Goal: Task Accomplishment & Management: Use online tool/utility

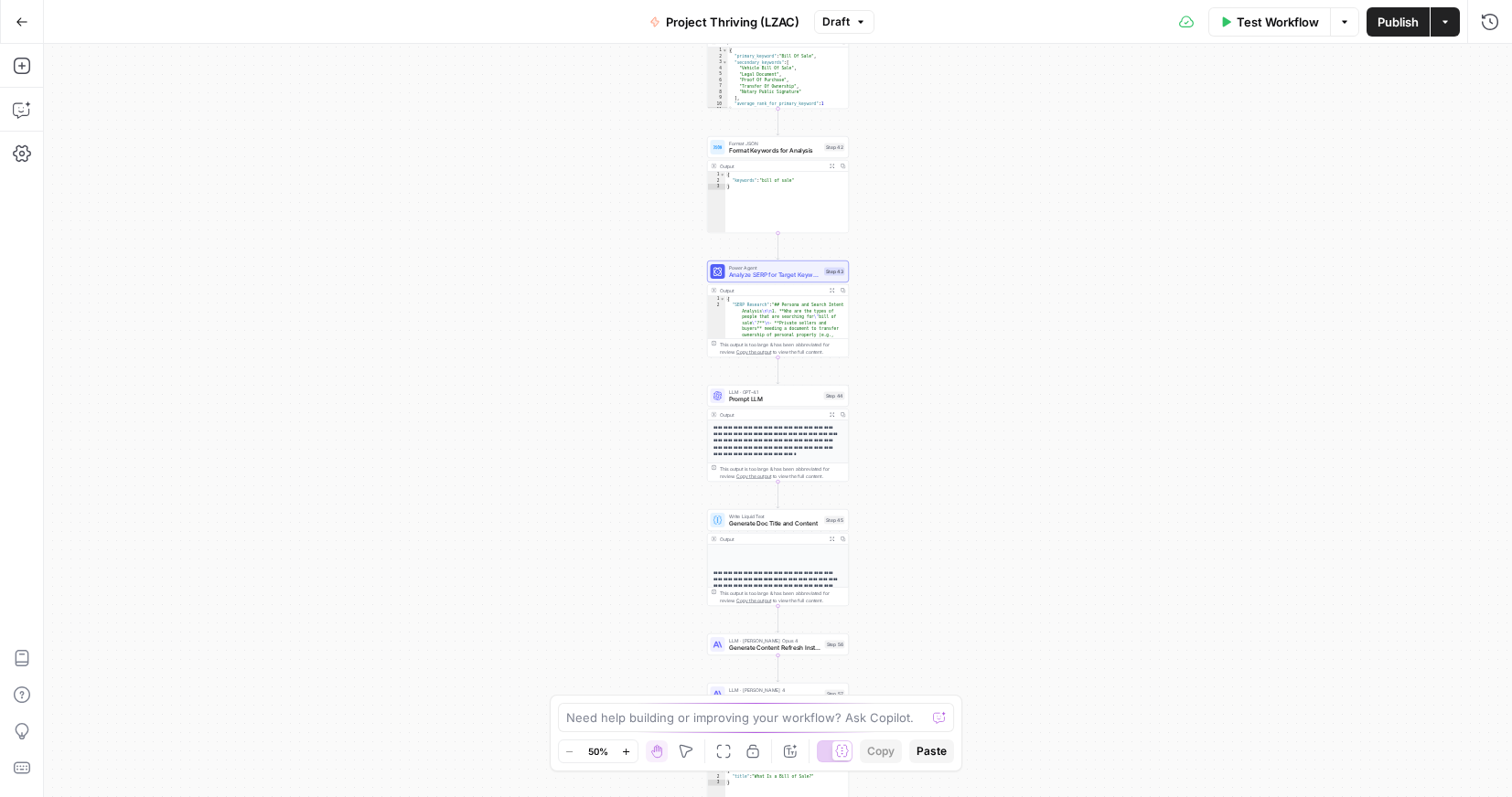
click at [26, 27] on icon "button" at bounding box center [22, 22] width 13 height 13
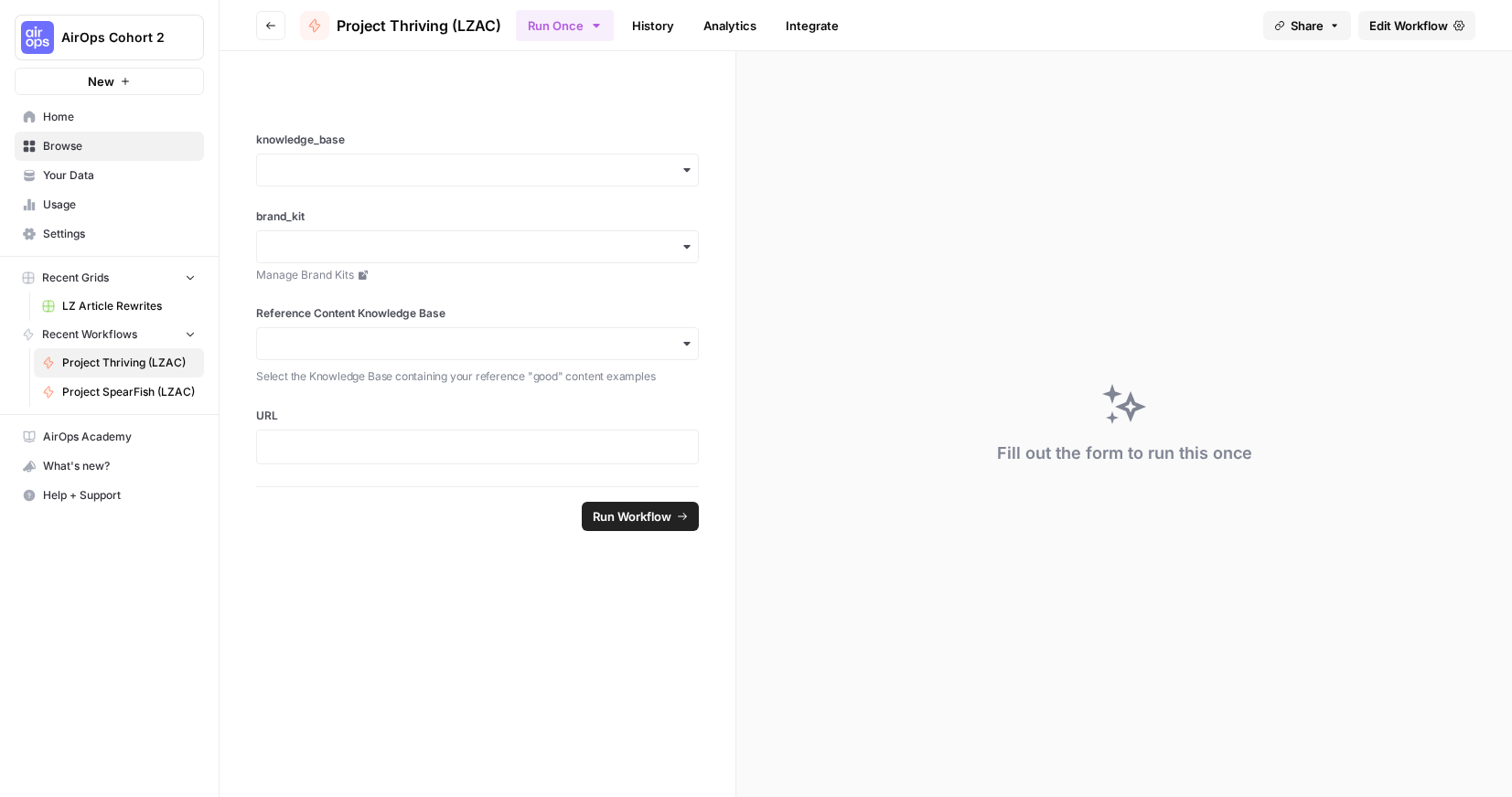
click at [76, 37] on span "AirOps Cohort 2" at bounding box center [117, 38] width 111 height 18
click at [93, 161] on span "LegalZoom" at bounding box center [176, 166] width 241 height 18
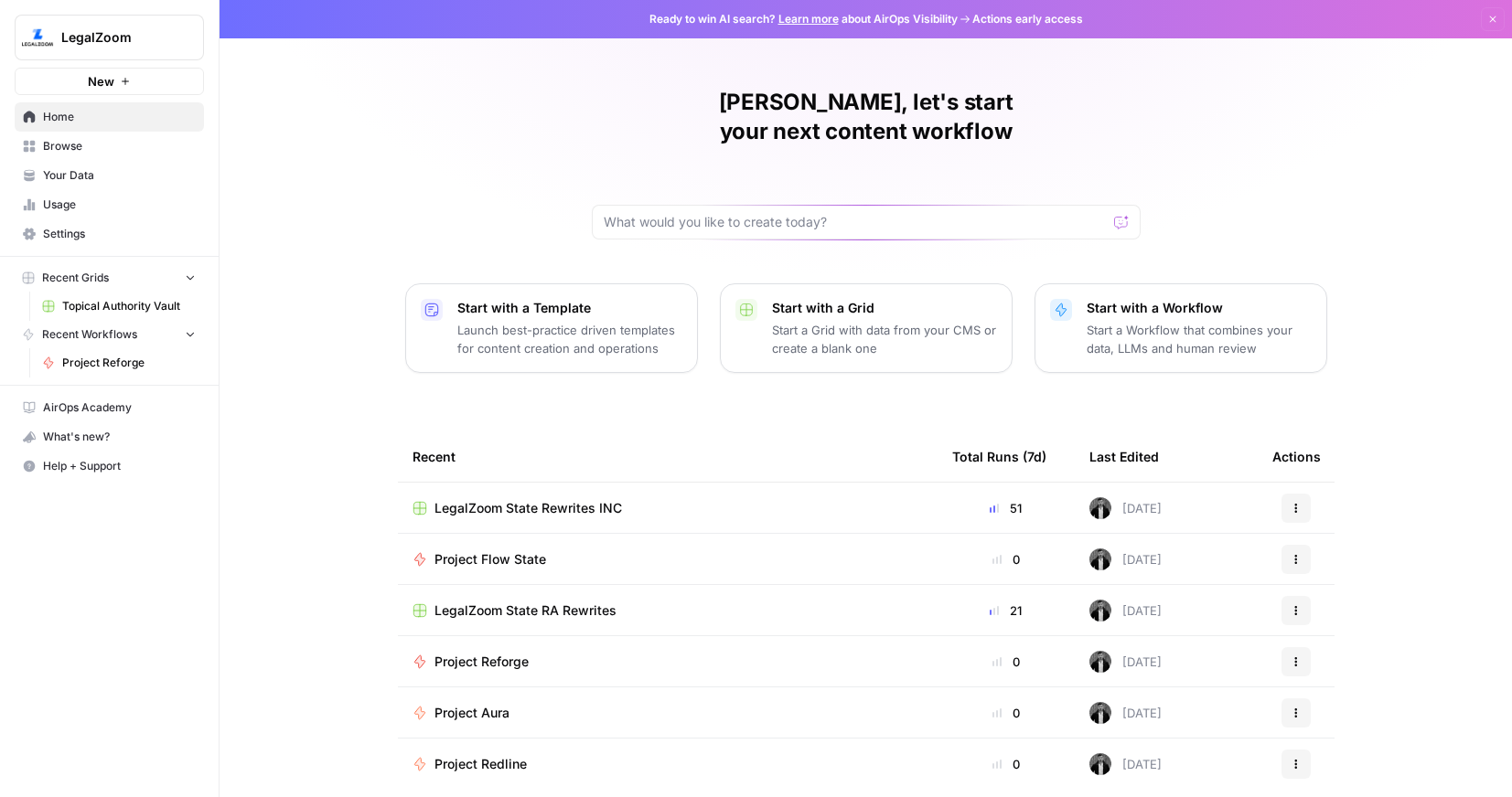
click at [104, 87] on span "New" at bounding box center [101, 81] width 27 height 18
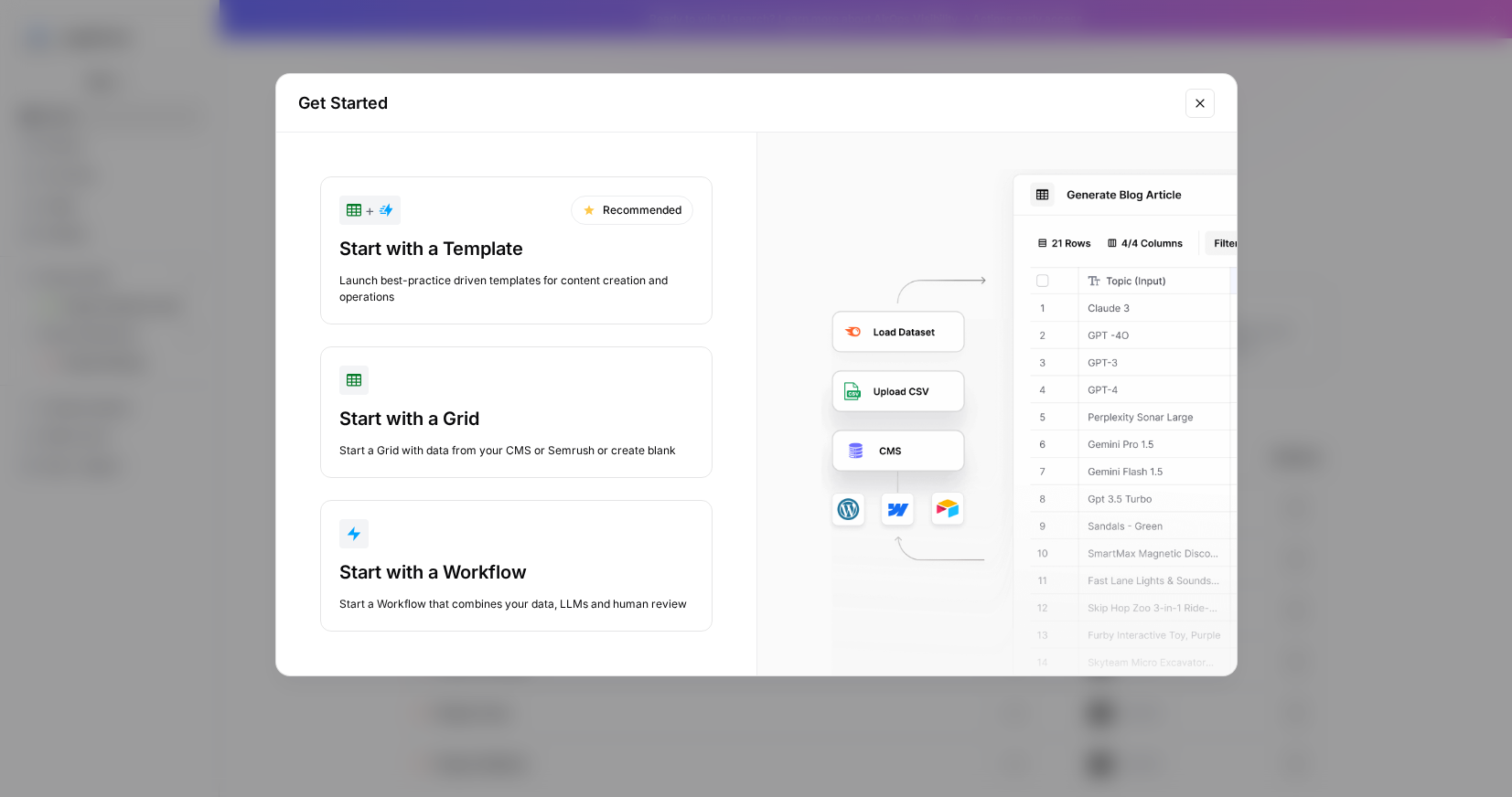
click at [530, 374] on div "button" at bounding box center [516, 381] width 354 height 30
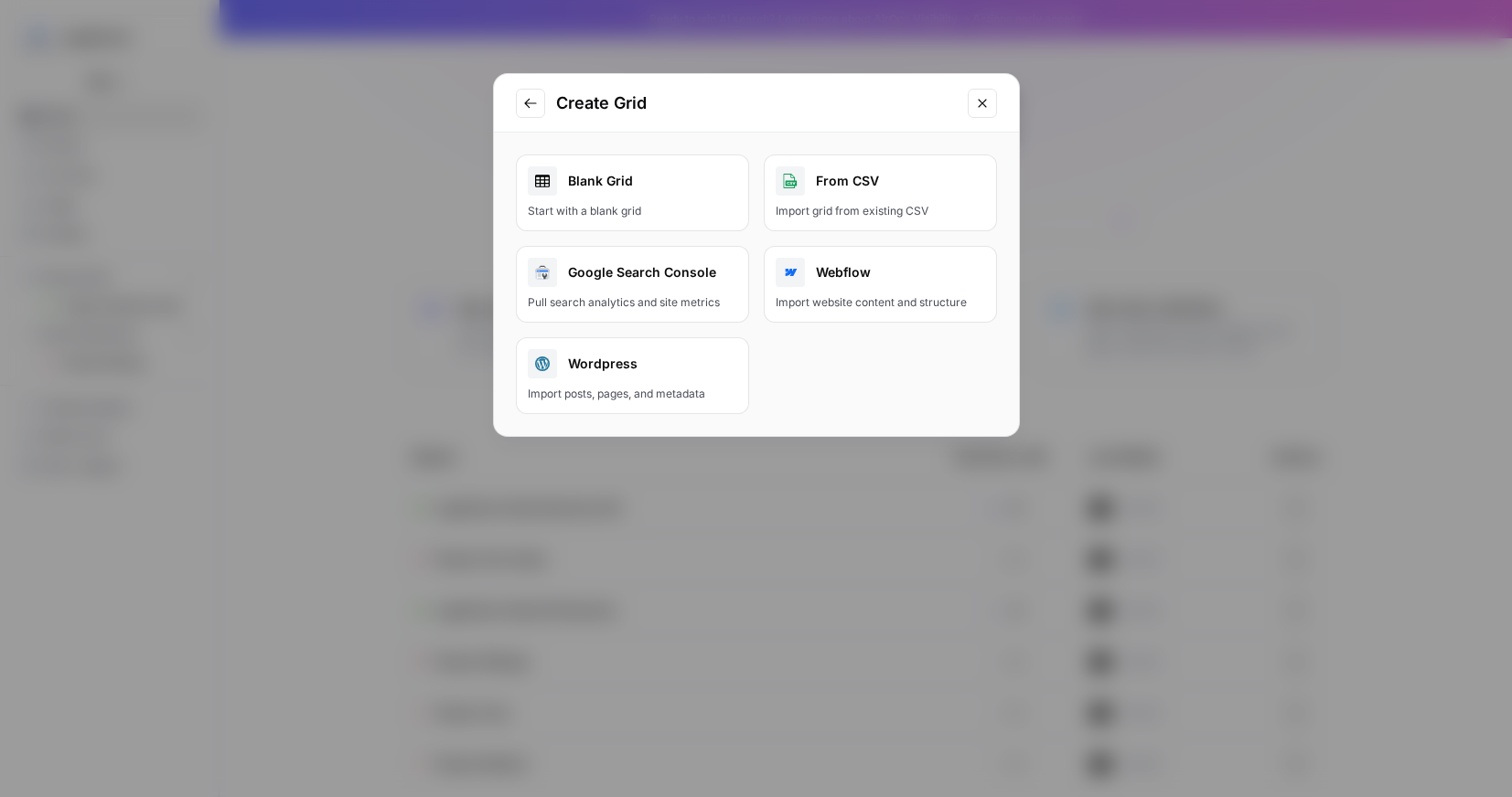
click at [666, 189] on div "Blank Grid" at bounding box center [633, 181] width 209 height 30
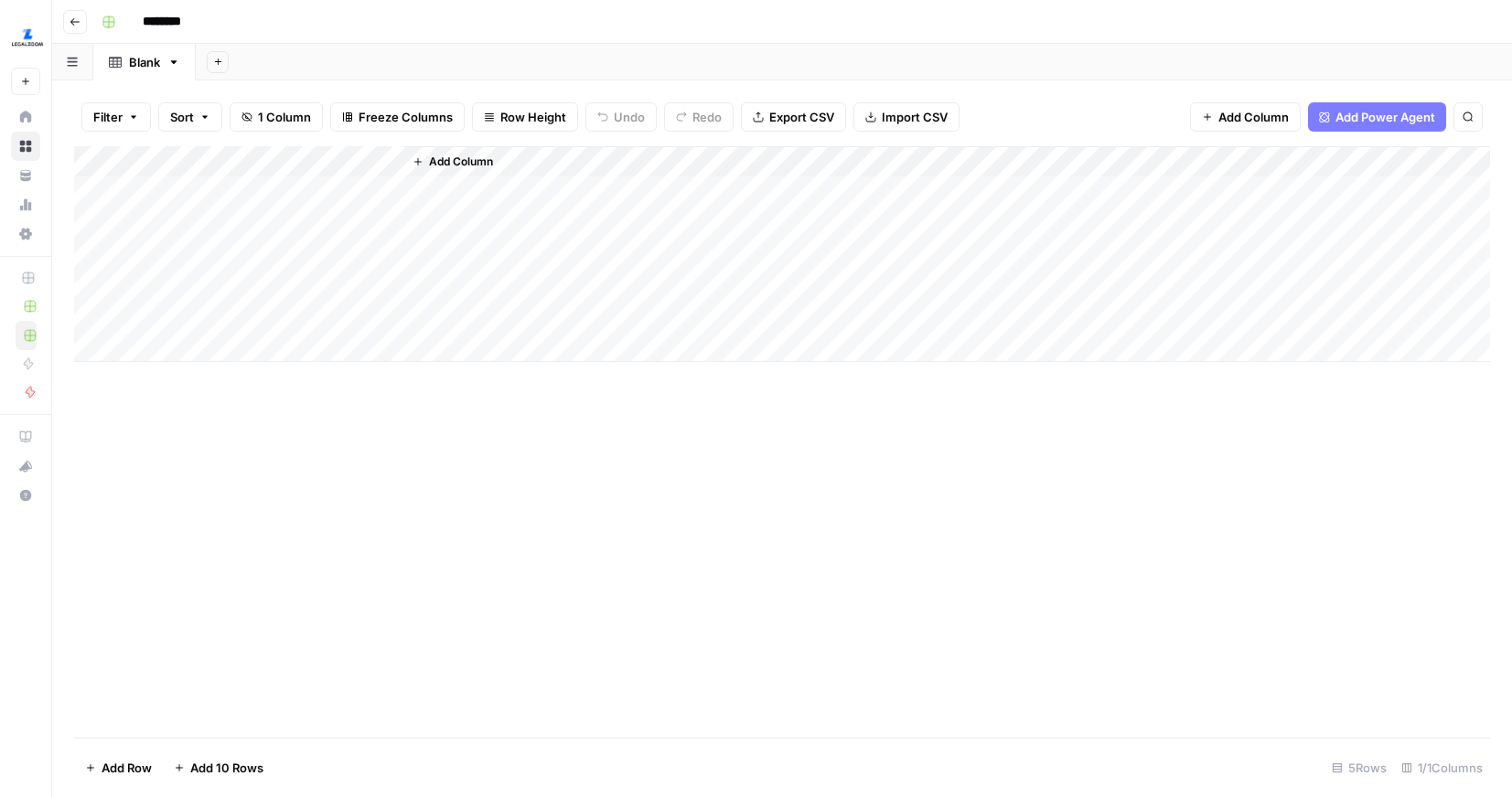
click at [170, 184] on div "Add Column" at bounding box center [781, 253] width 1416 height 215
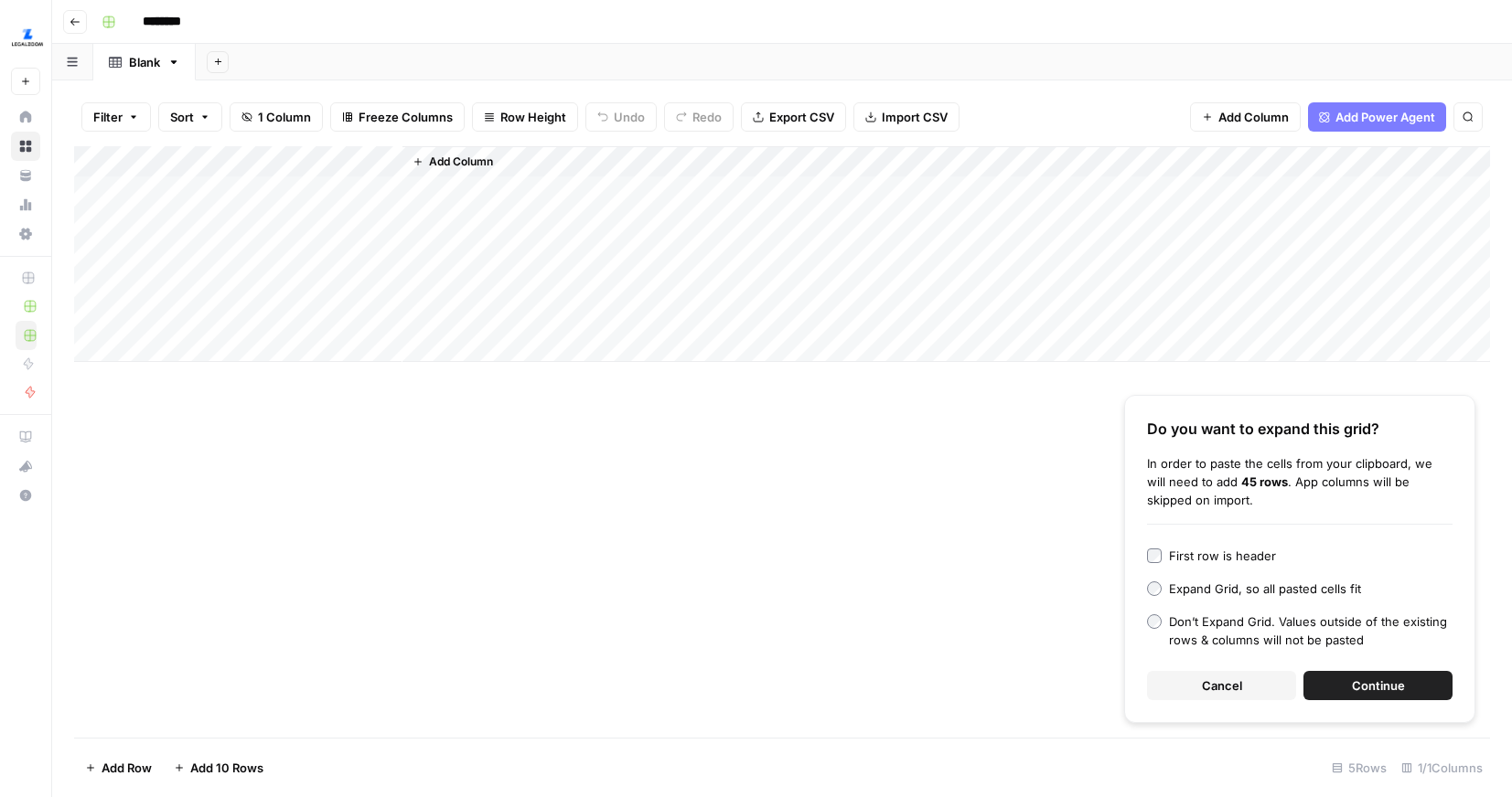
click at [1166, 551] on label "First row is header" at bounding box center [1299, 556] width 305 height 18
click at [1360, 682] on span "Continue" at bounding box center [1378, 686] width 53 height 18
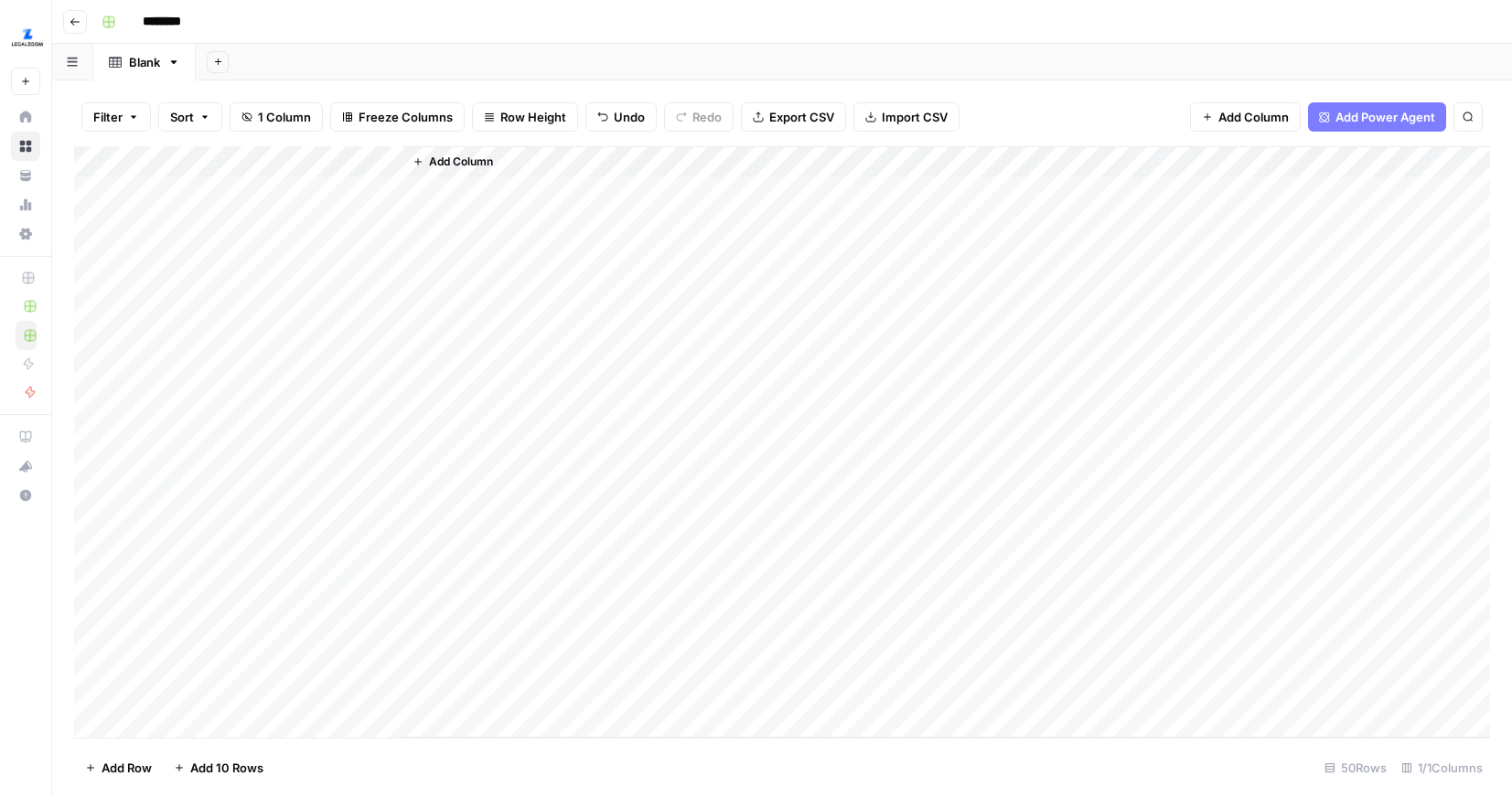
click at [274, 172] on div "Add Column" at bounding box center [781, 442] width 1416 height 592
click at [298, 172] on div at bounding box center [270, 165] width 264 height 37
click at [314, 166] on div at bounding box center [270, 165] width 264 height 37
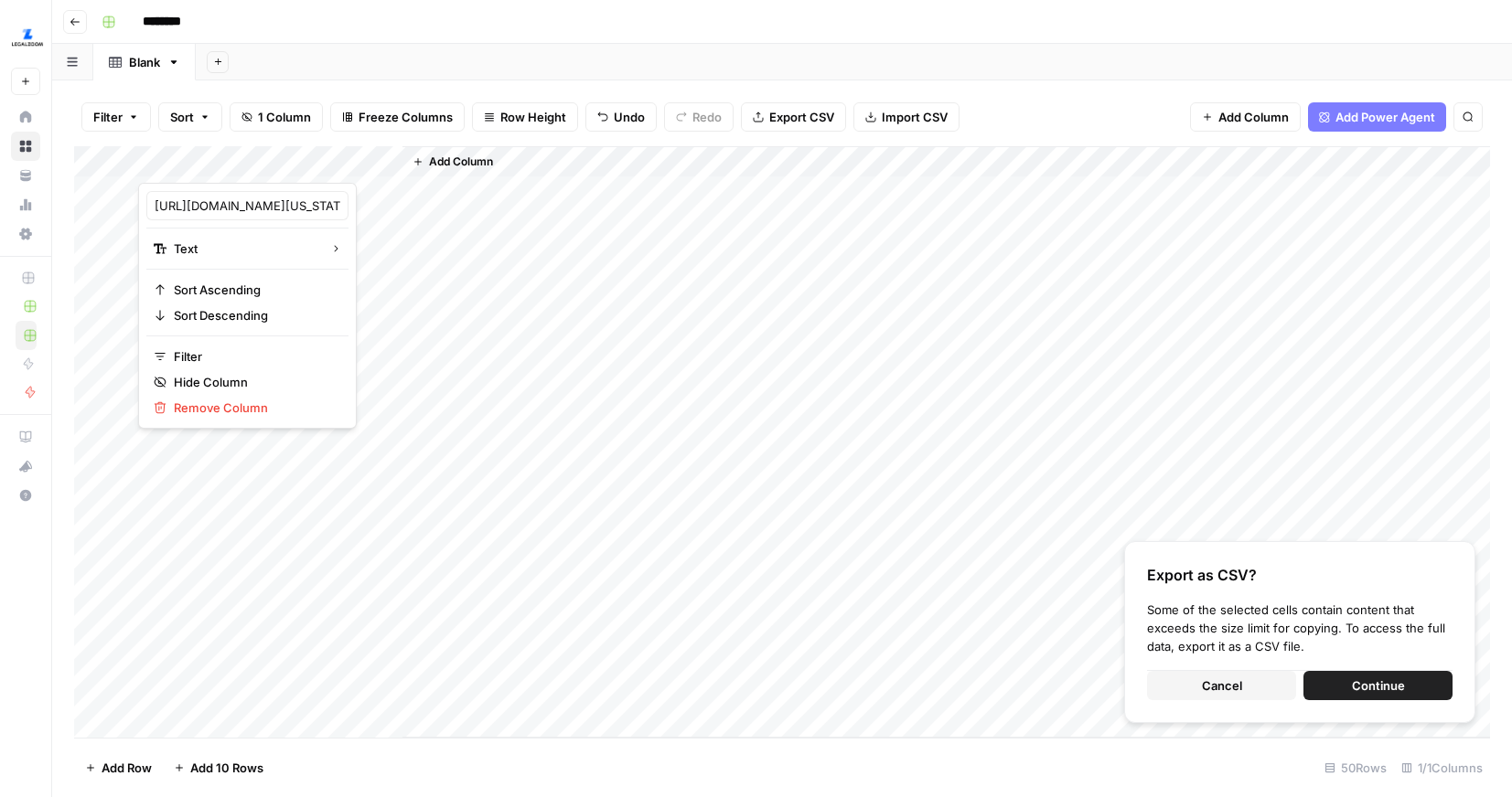
click at [1212, 683] on span "Cancel" at bounding box center [1222, 686] width 41 height 18
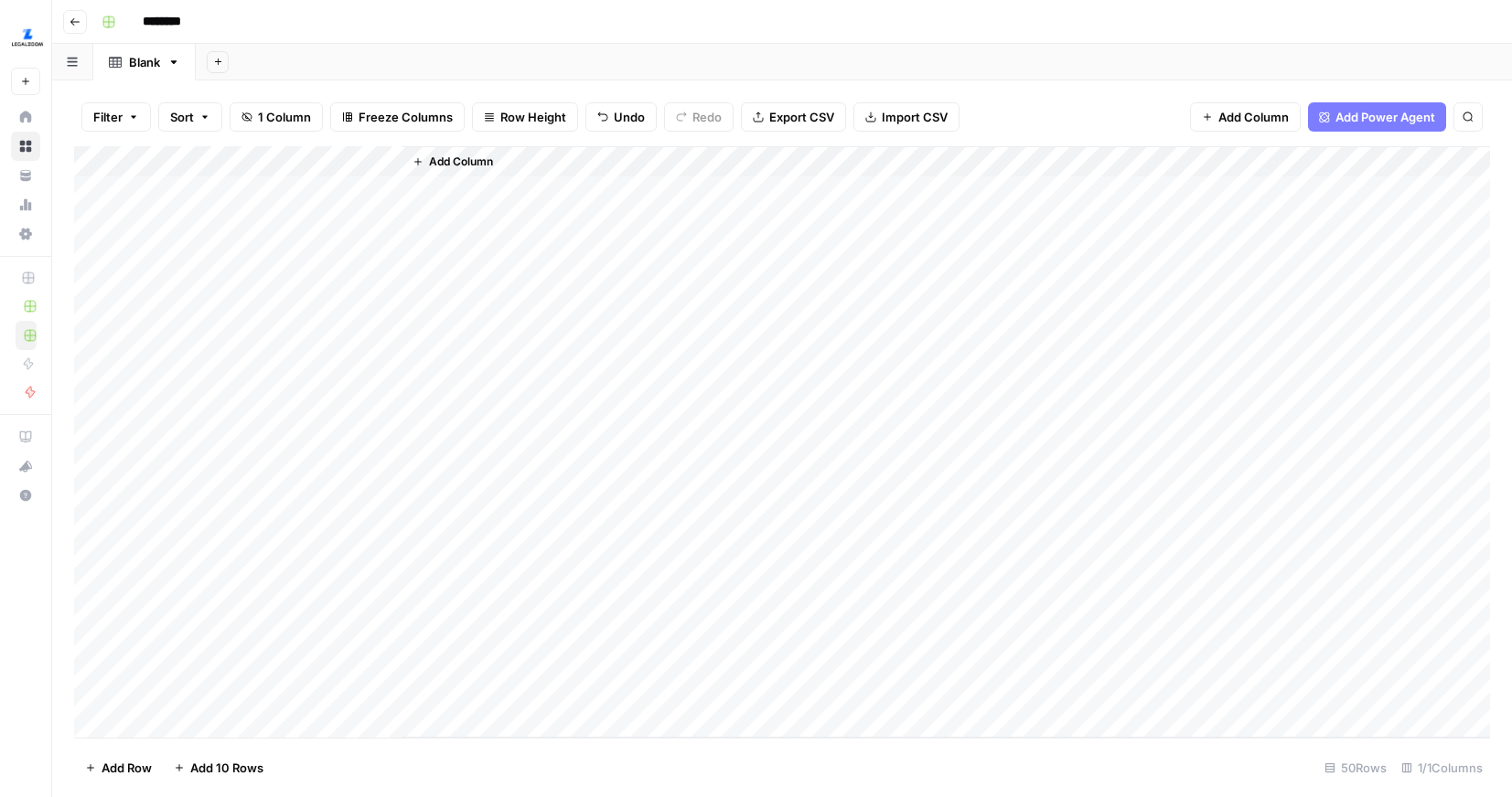
click at [320, 151] on div "Add Column" at bounding box center [781, 442] width 1416 height 592
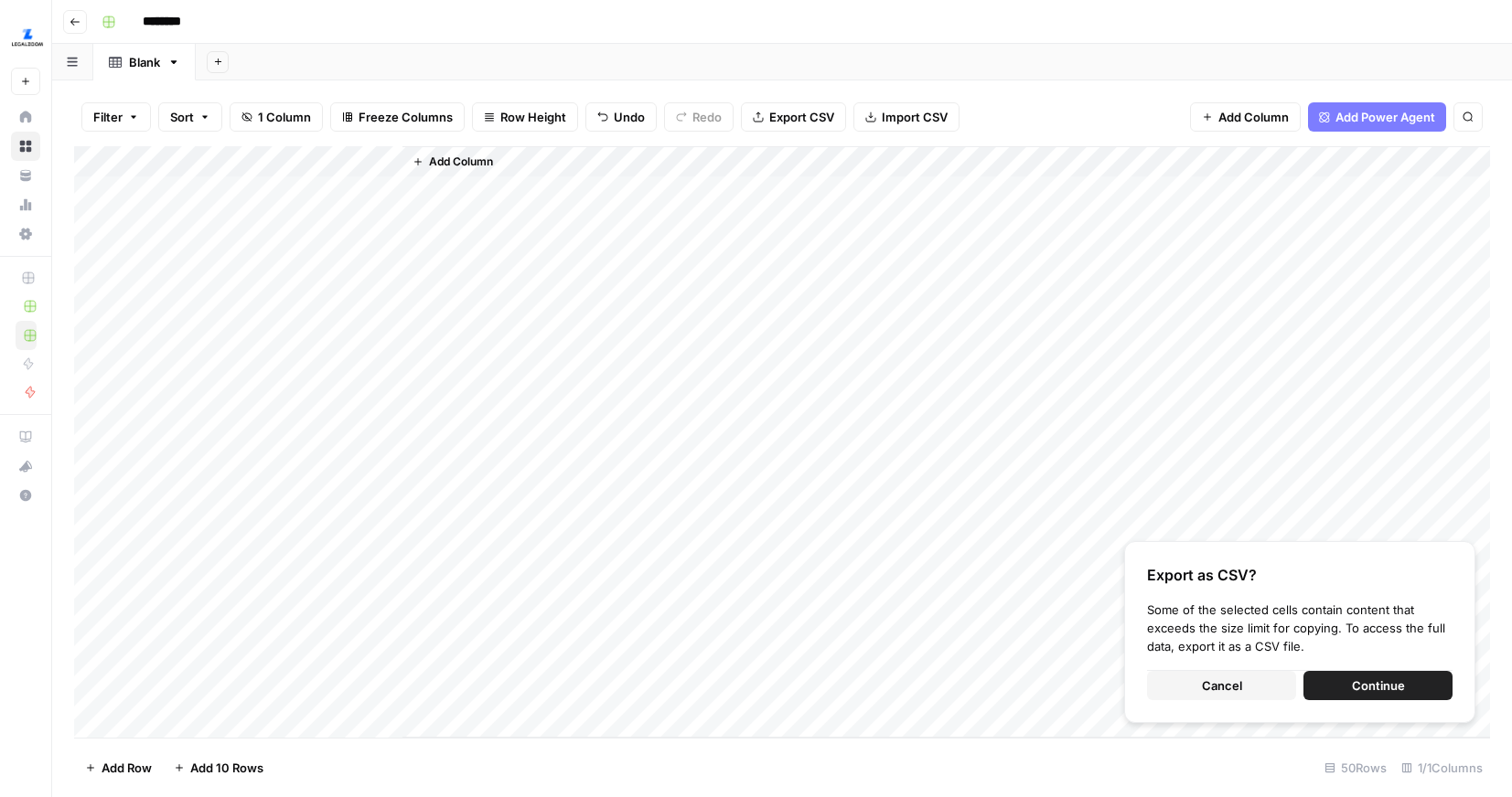
click at [574, 434] on div "Add Column" at bounding box center [946, 442] width 1088 height 592
click at [188, 690] on div "Add Column" at bounding box center [781, 442] width 1416 height 592
click at [1262, 680] on button "Cancel" at bounding box center [1221, 686] width 149 height 30
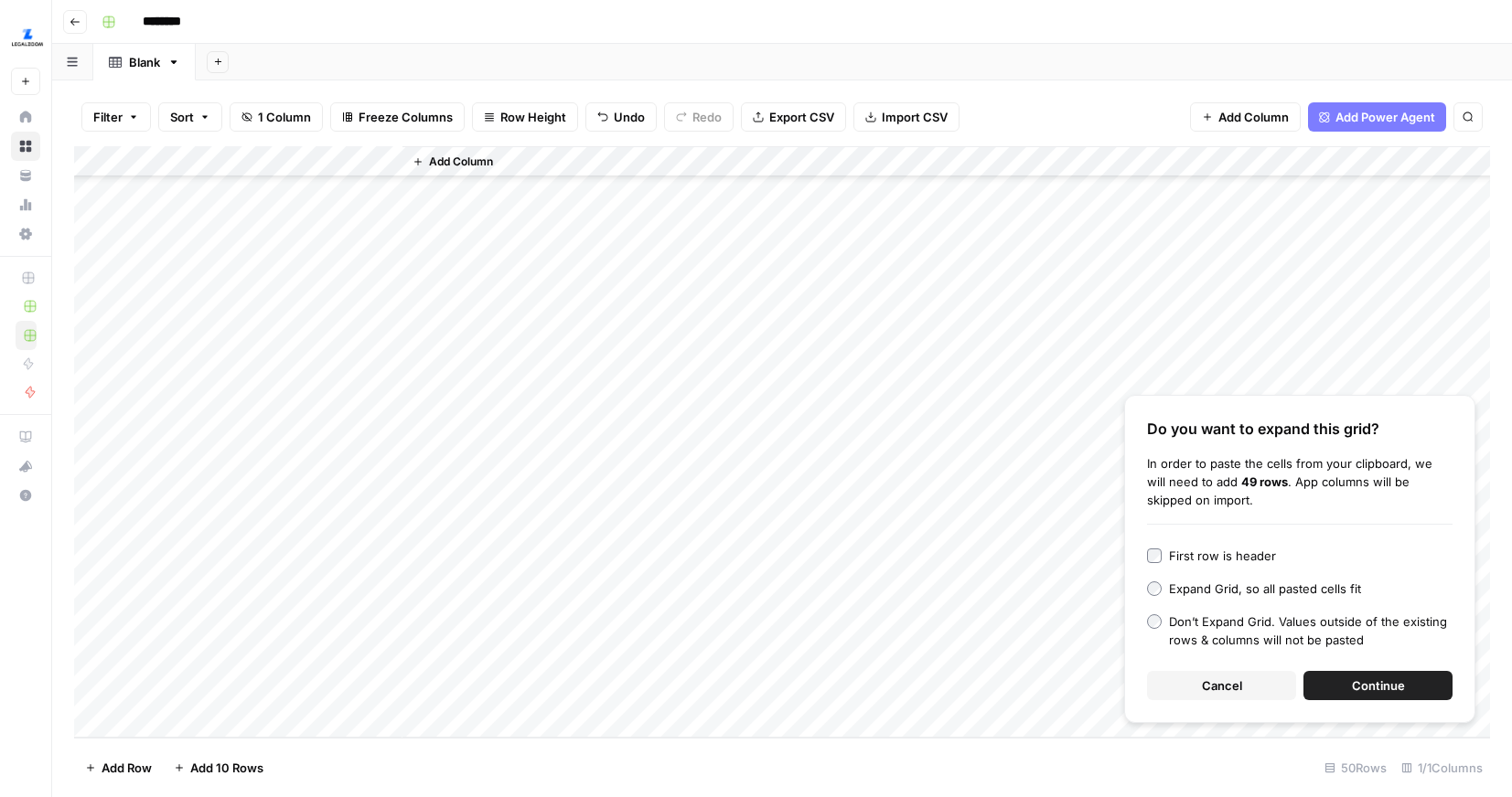
click at [1346, 669] on div "Do you want to expand this grid? In order to paste the cells from your clipboar…" at bounding box center [1299, 558] width 351 height 328
click at [1349, 681] on button "Continue" at bounding box center [1377, 686] width 149 height 30
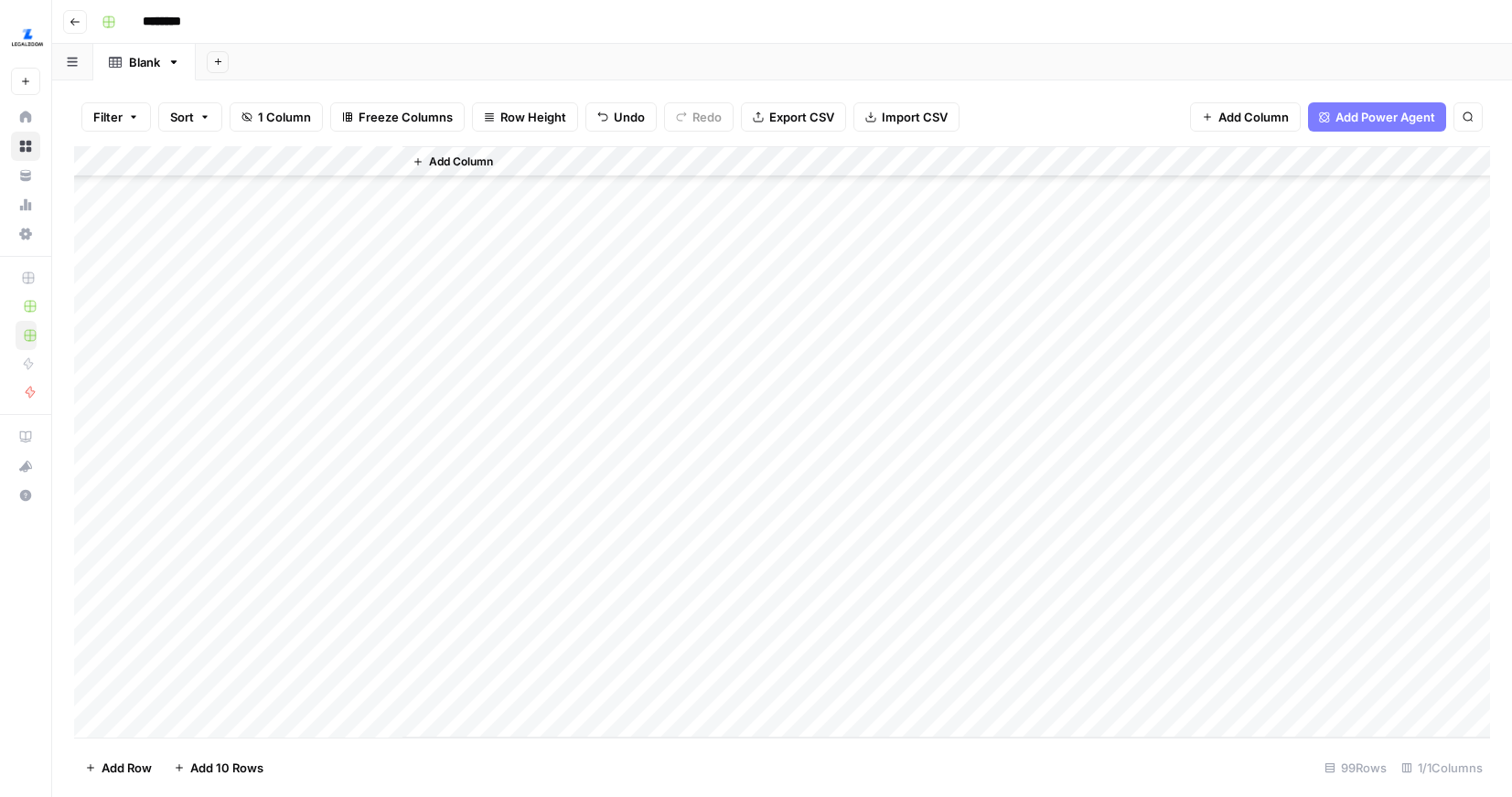
scroll to position [637, 0]
click at [277, 168] on div "Add Column" at bounding box center [781, 442] width 1416 height 592
click at [356, 174] on div at bounding box center [270, 165] width 264 height 37
click at [346, 156] on div at bounding box center [270, 165] width 264 height 37
click at [556, 320] on div "Add Column" at bounding box center [946, 442] width 1088 height 592
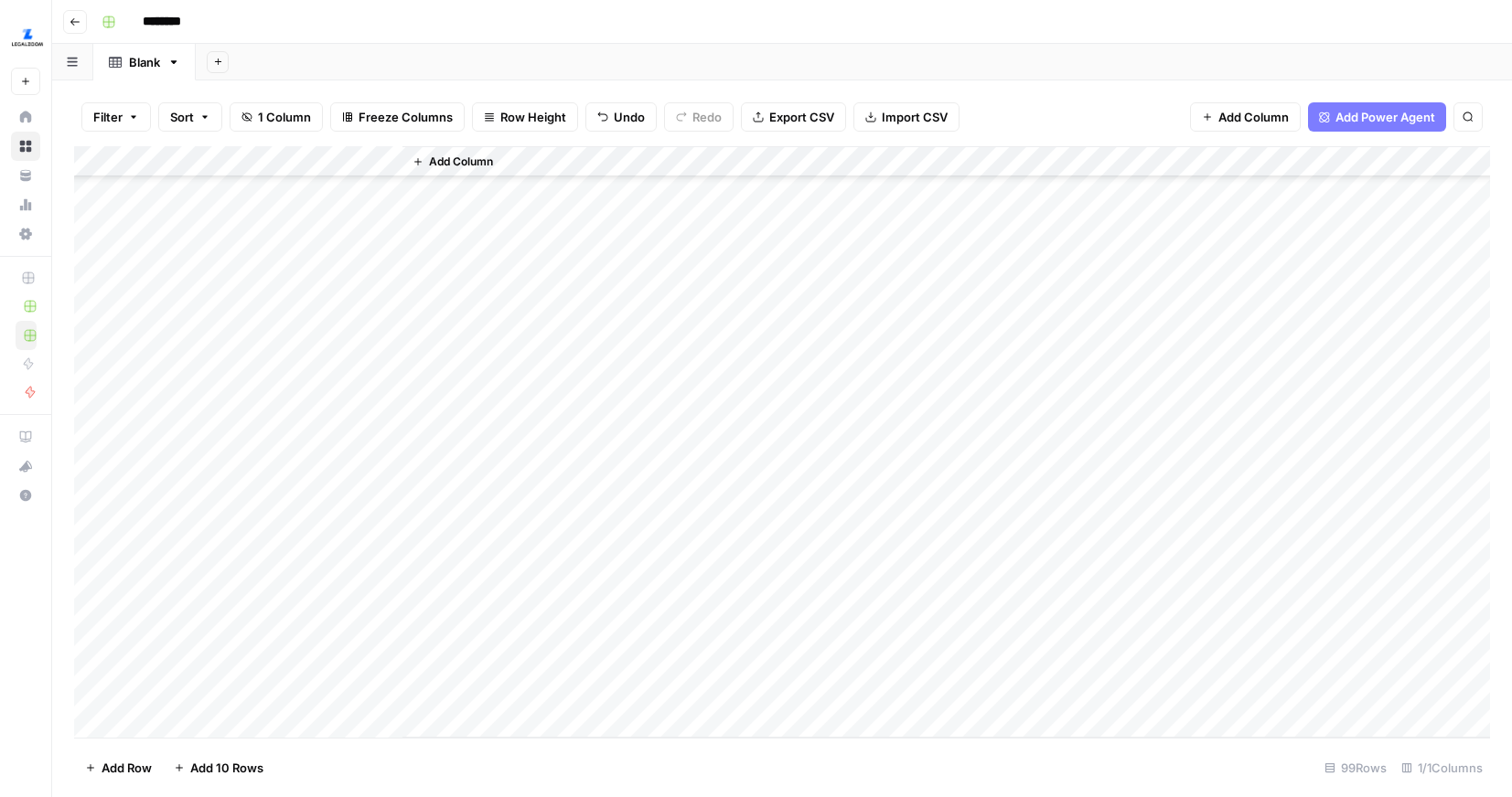
click at [316, 152] on div "Add Column" at bounding box center [781, 442] width 1416 height 592
click at [316, 152] on div at bounding box center [270, 165] width 264 height 37
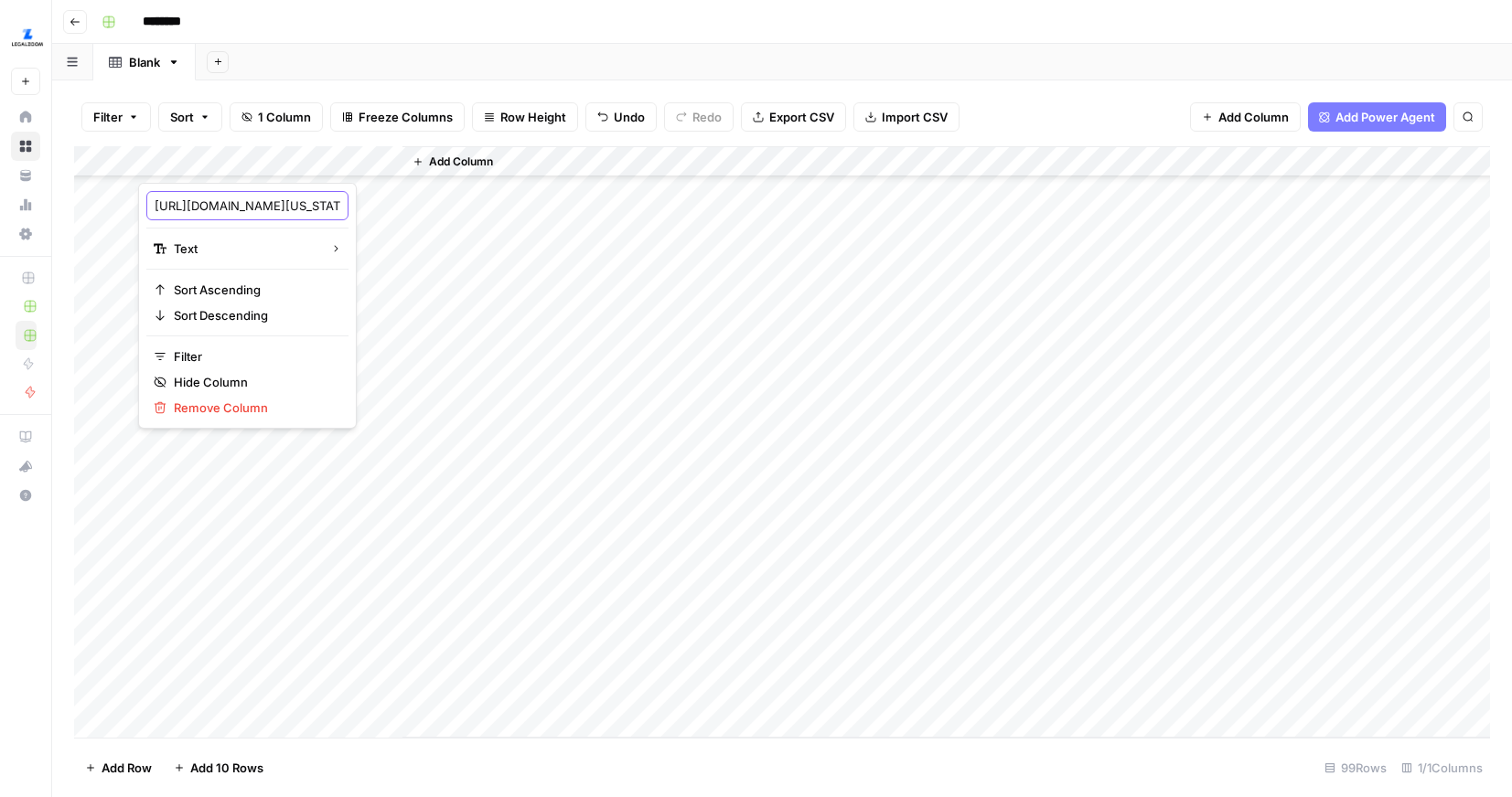
click at [244, 212] on input "https://www.legalzoom.com/articles/how-to-file-a-dba-in-nevada (1)" at bounding box center [247, 206] width 186 height 18
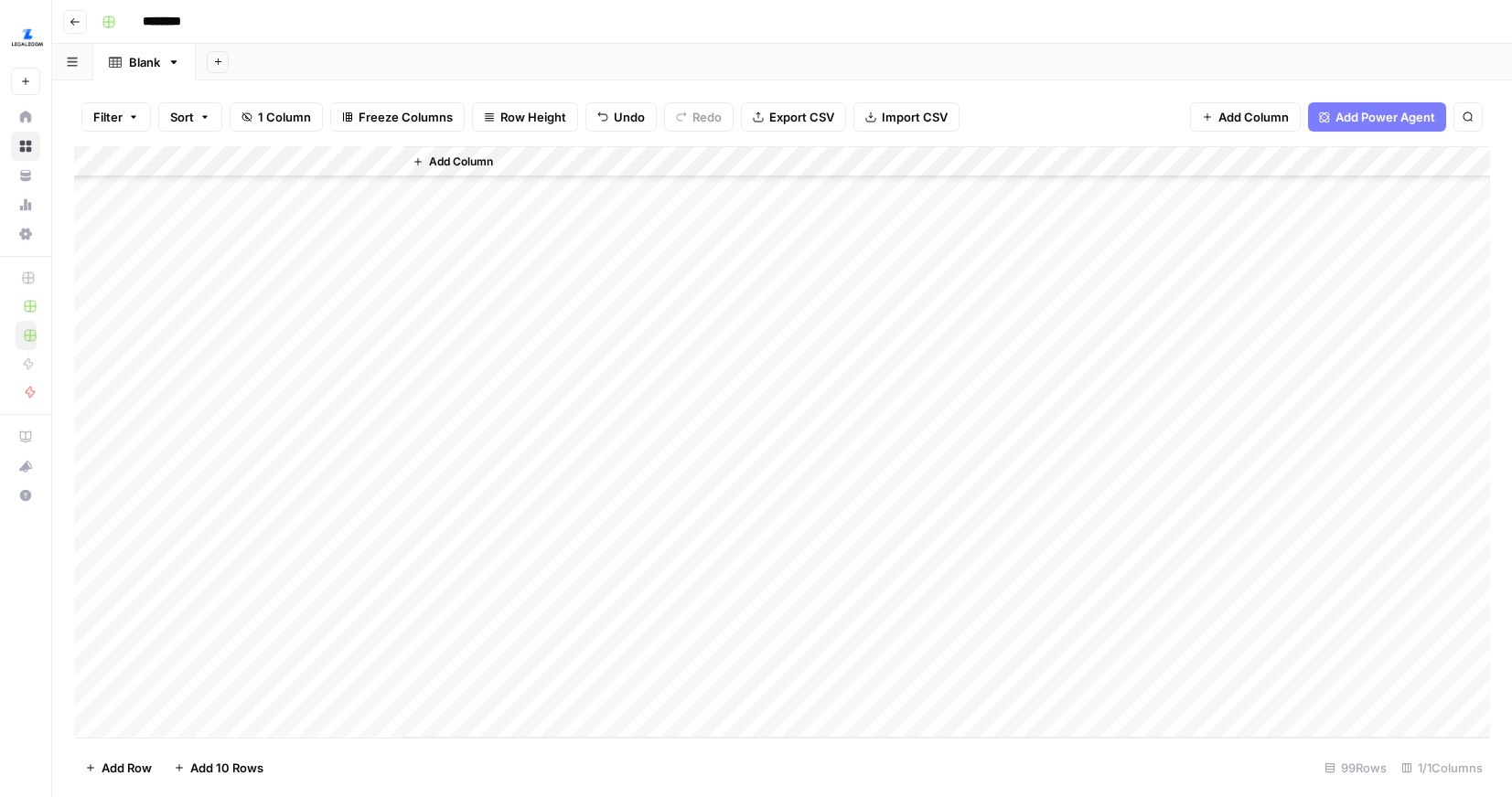
click at [633, 465] on div "Add Column" at bounding box center [946, 442] width 1088 height 592
click at [256, 688] on div "Add Column" at bounding box center [781, 442] width 1416 height 592
click at [266, 683] on div "Add Column" at bounding box center [781, 442] width 1416 height 592
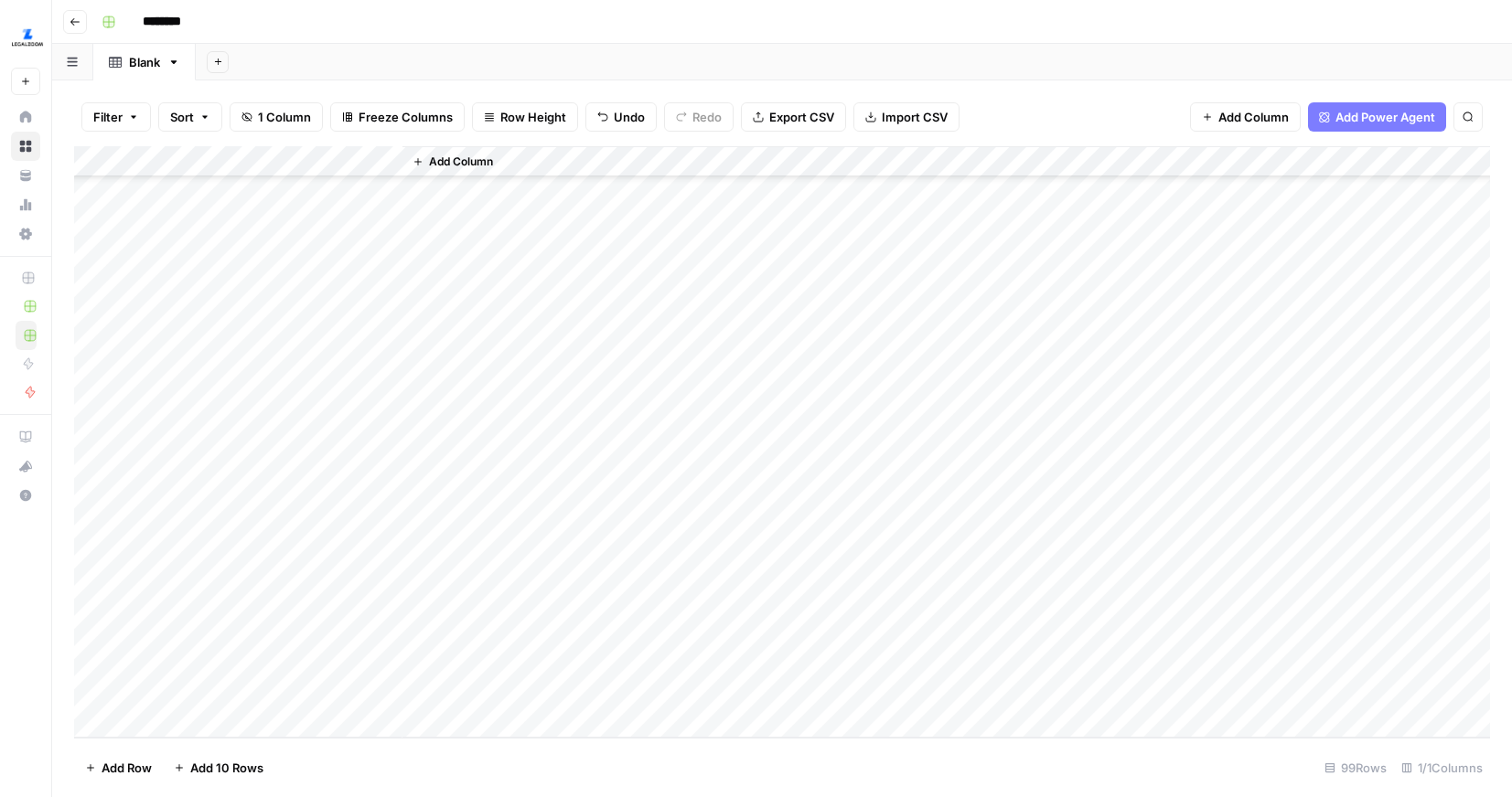
click at [272, 658] on div "Add Column" at bounding box center [781, 442] width 1416 height 592
click at [279, 694] on div "Add Column" at bounding box center [781, 442] width 1416 height 592
click at [265, 150] on div "Add Column" at bounding box center [781, 442] width 1416 height 592
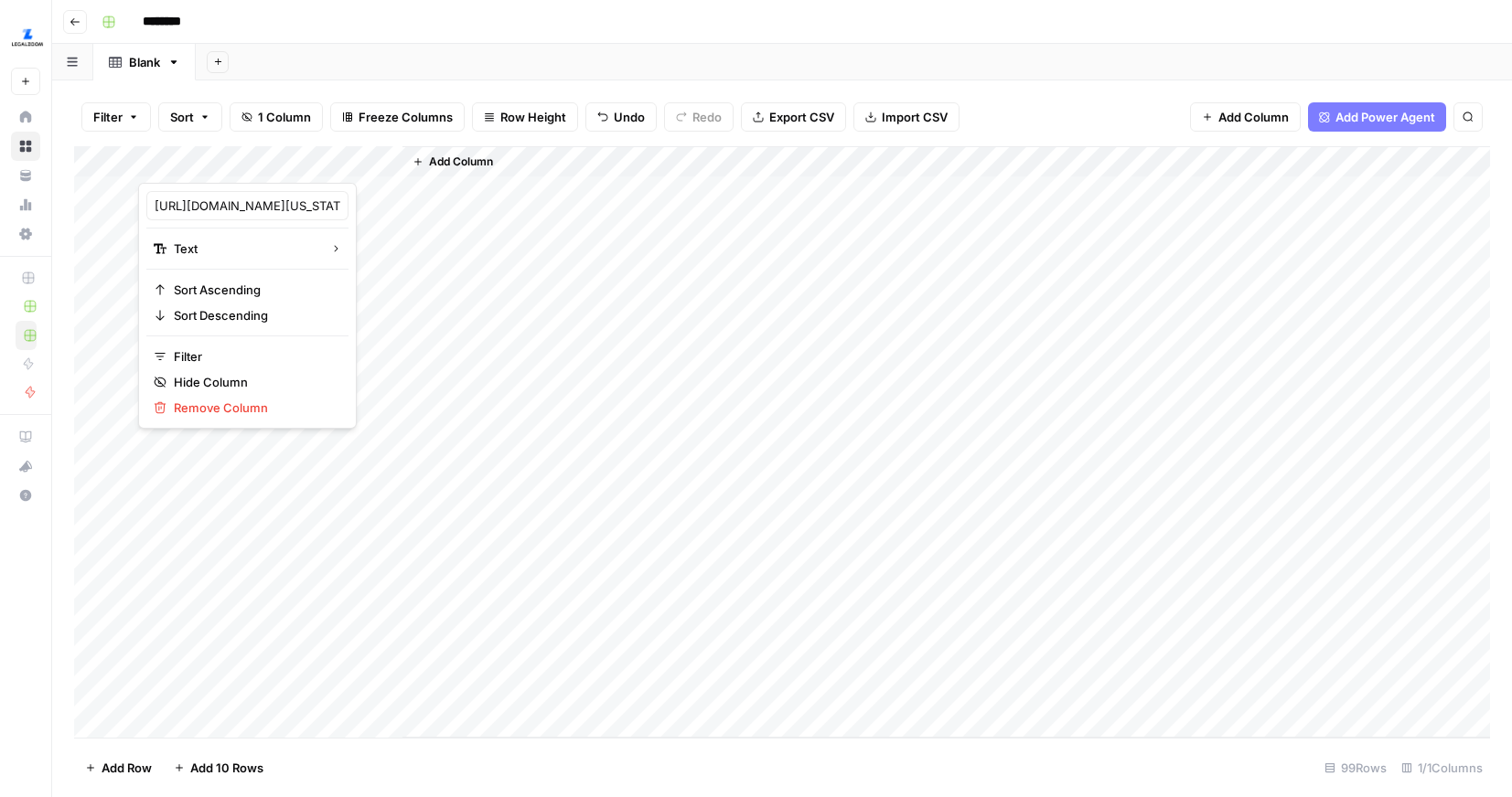
click at [224, 217] on div "https://www.legalzoom.com/articles/how-to-file-a-dba-in-nevada (1)" at bounding box center [247, 206] width 203 height 30
type input "url"
click at [598, 275] on div "Add Column" at bounding box center [946, 442] width 1088 height 592
click at [246, 153] on div "Add Column" at bounding box center [781, 442] width 1416 height 592
click at [227, 206] on input "https://www.legalzoom.com/articles/how-to-file-a-dba-in-nevada (1)" at bounding box center [247, 206] width 186 height 18
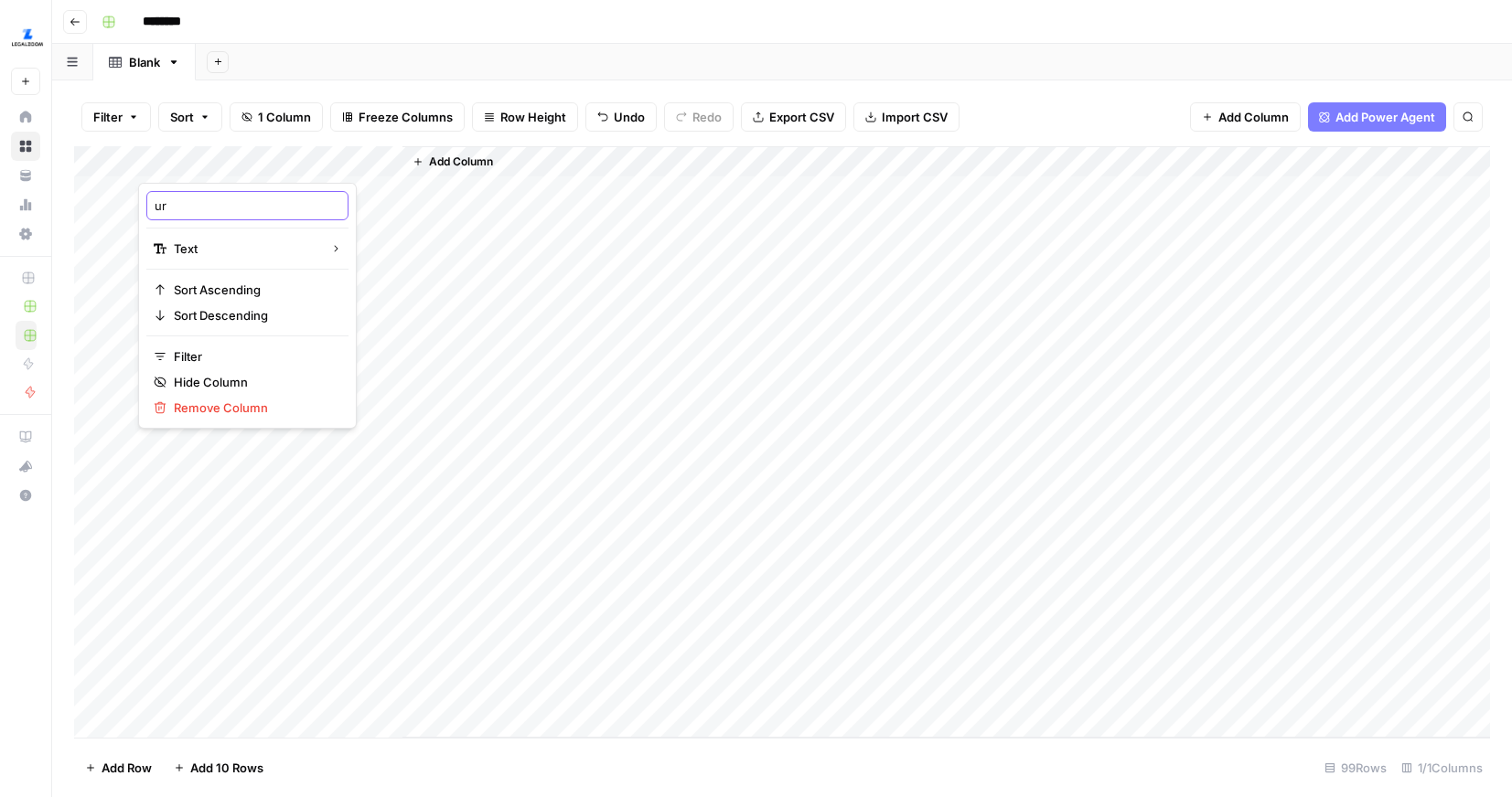
type input "url"
click at [485, 158] on span "Add Column" at bounding box center [461, 162] width 64 height 17
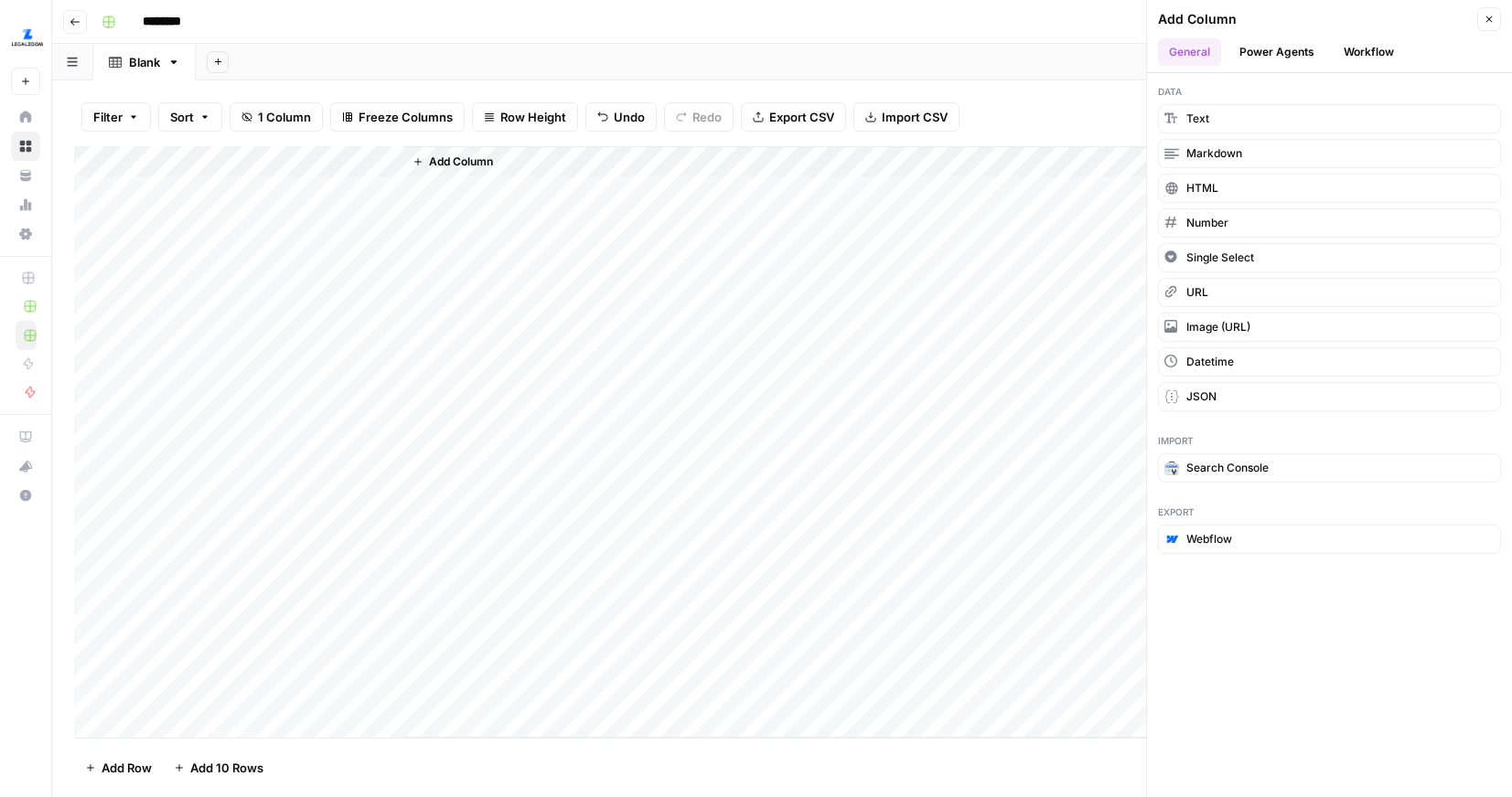
click at [1364, 54] on button "Workflow" at bounding box center [1369, 53] width 72 height 28
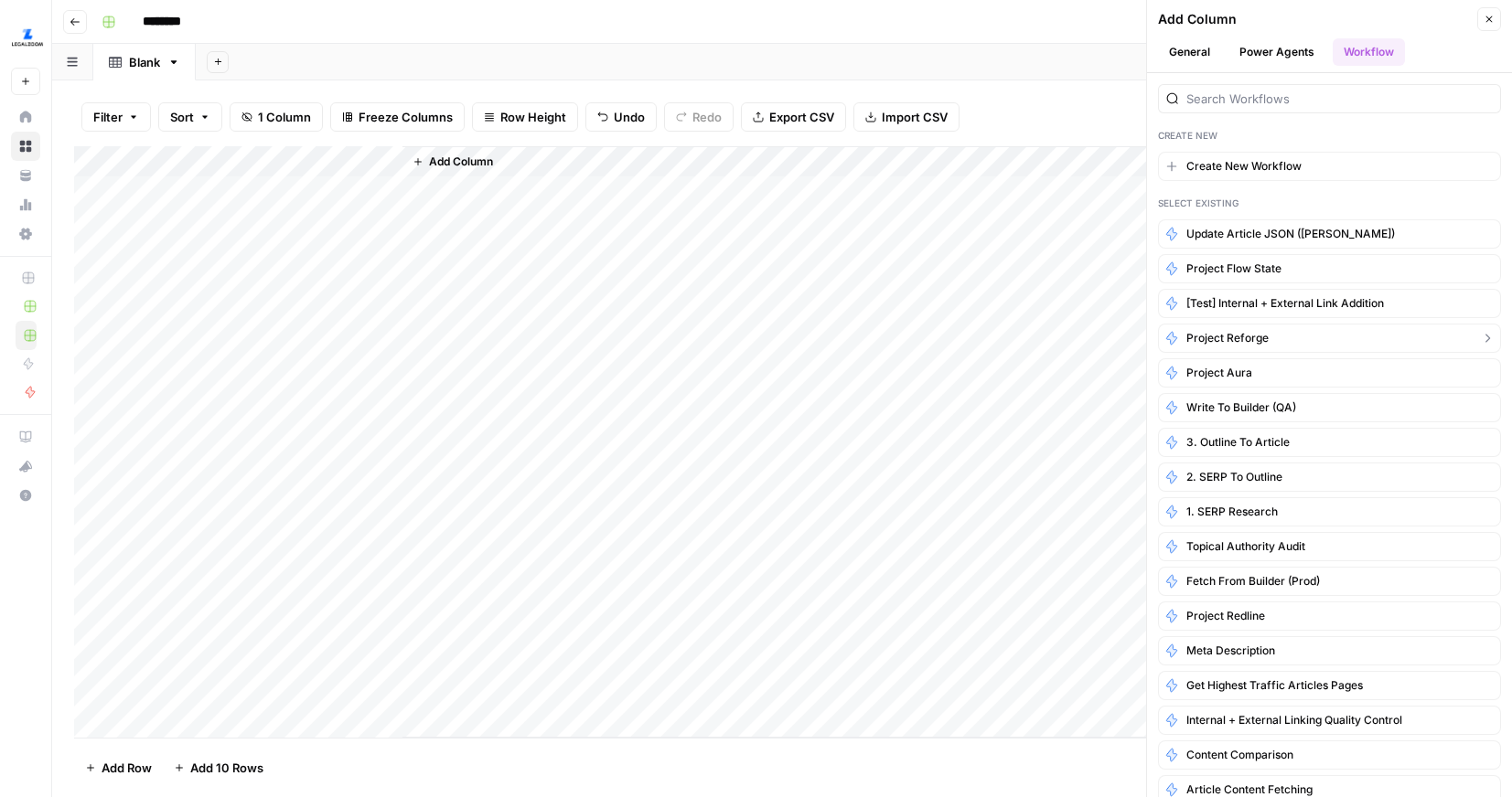
click at [1226, 332] on span "Project Reforge" at bounding box center [1227, 338] width 82 height 17
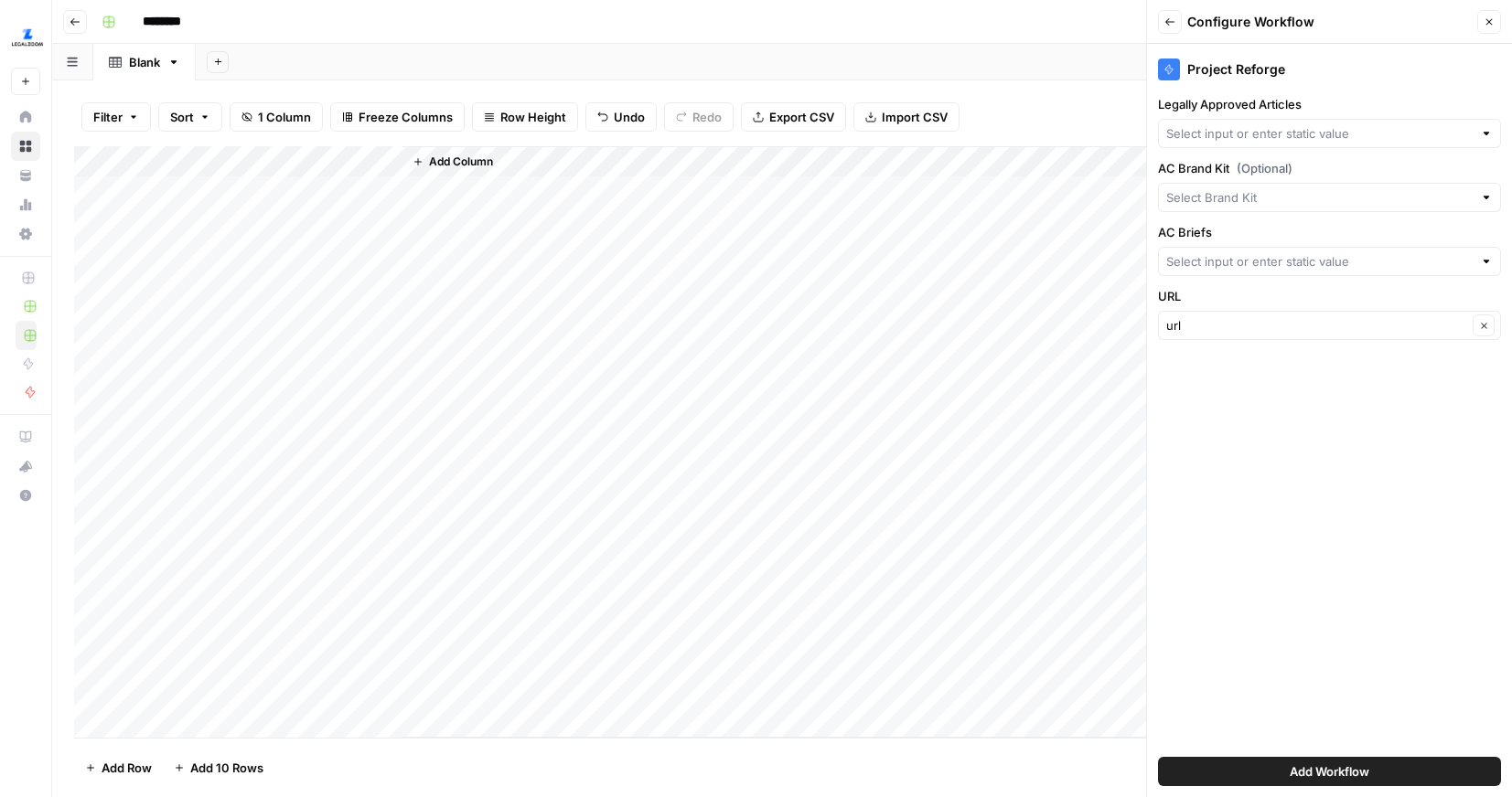
click at [1171, 18] on icon "button" at bounding box center [1170, 22] width 11 height 11
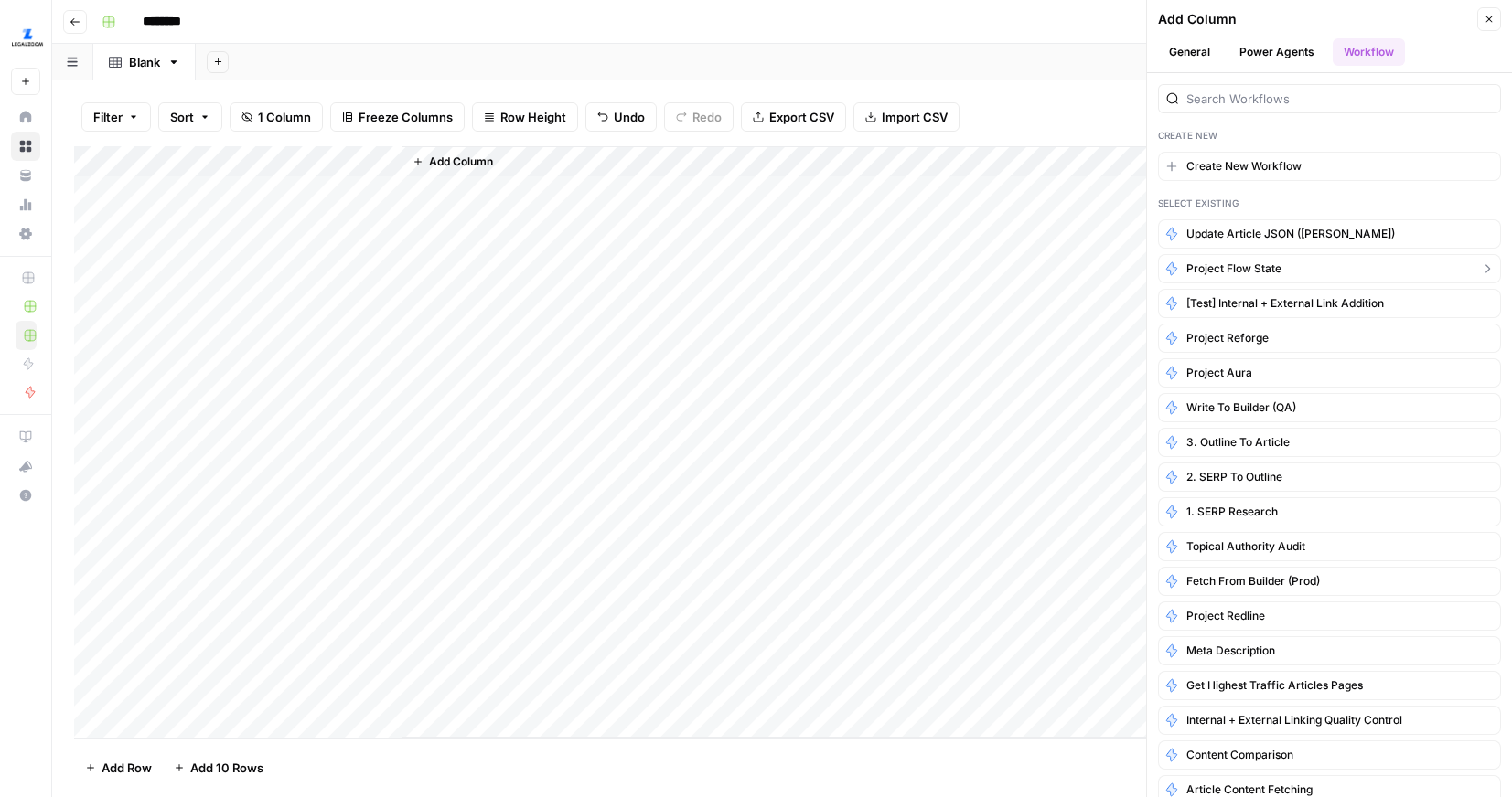
click at [1242, 273] on span "Project Flow State" at bounding box center [1234, 269] width 95 height 17
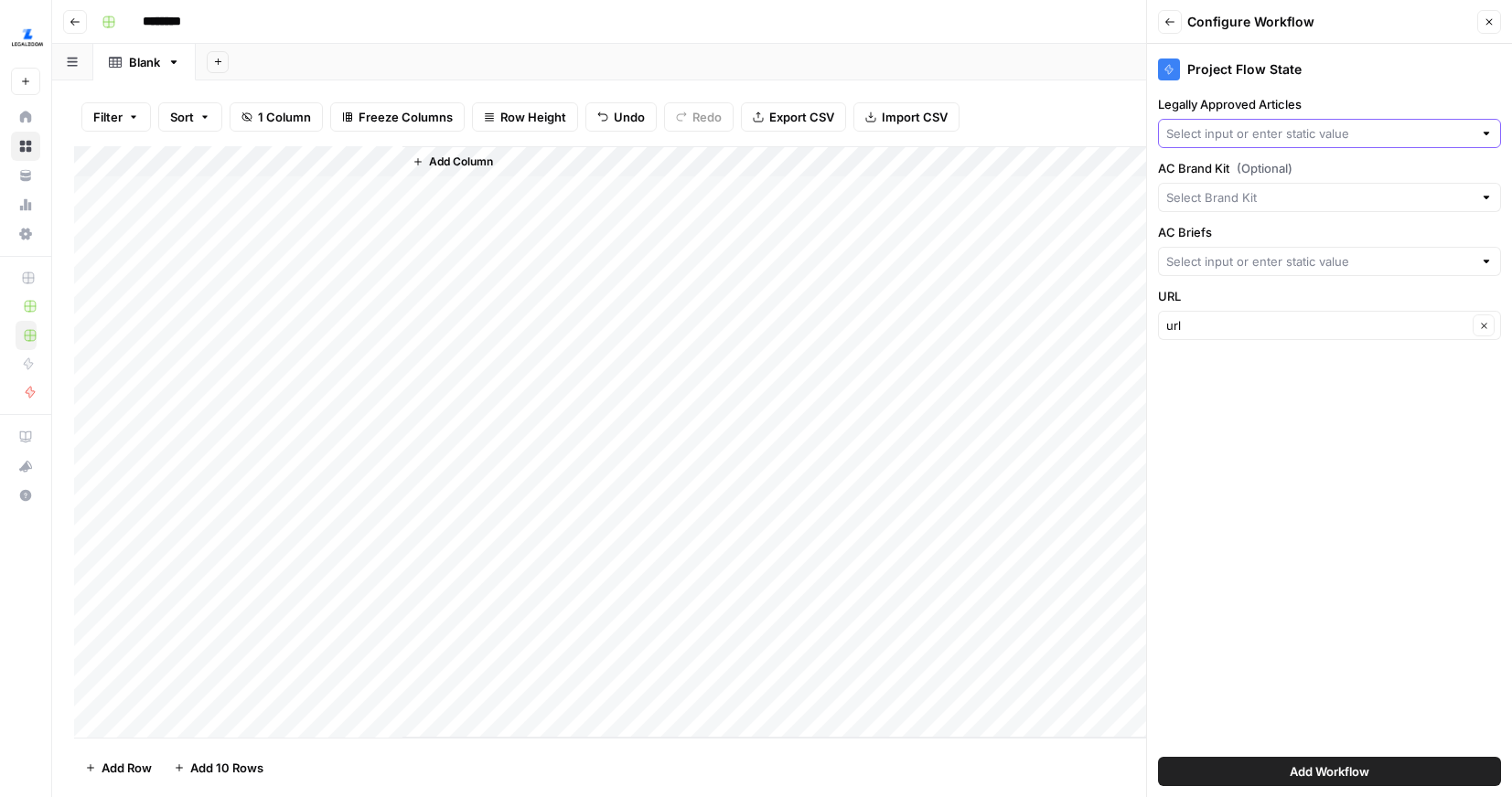
click at [1260, 141] on input "Legally Approved Articles" at bounding box center [1319, 133] width 306 height 18
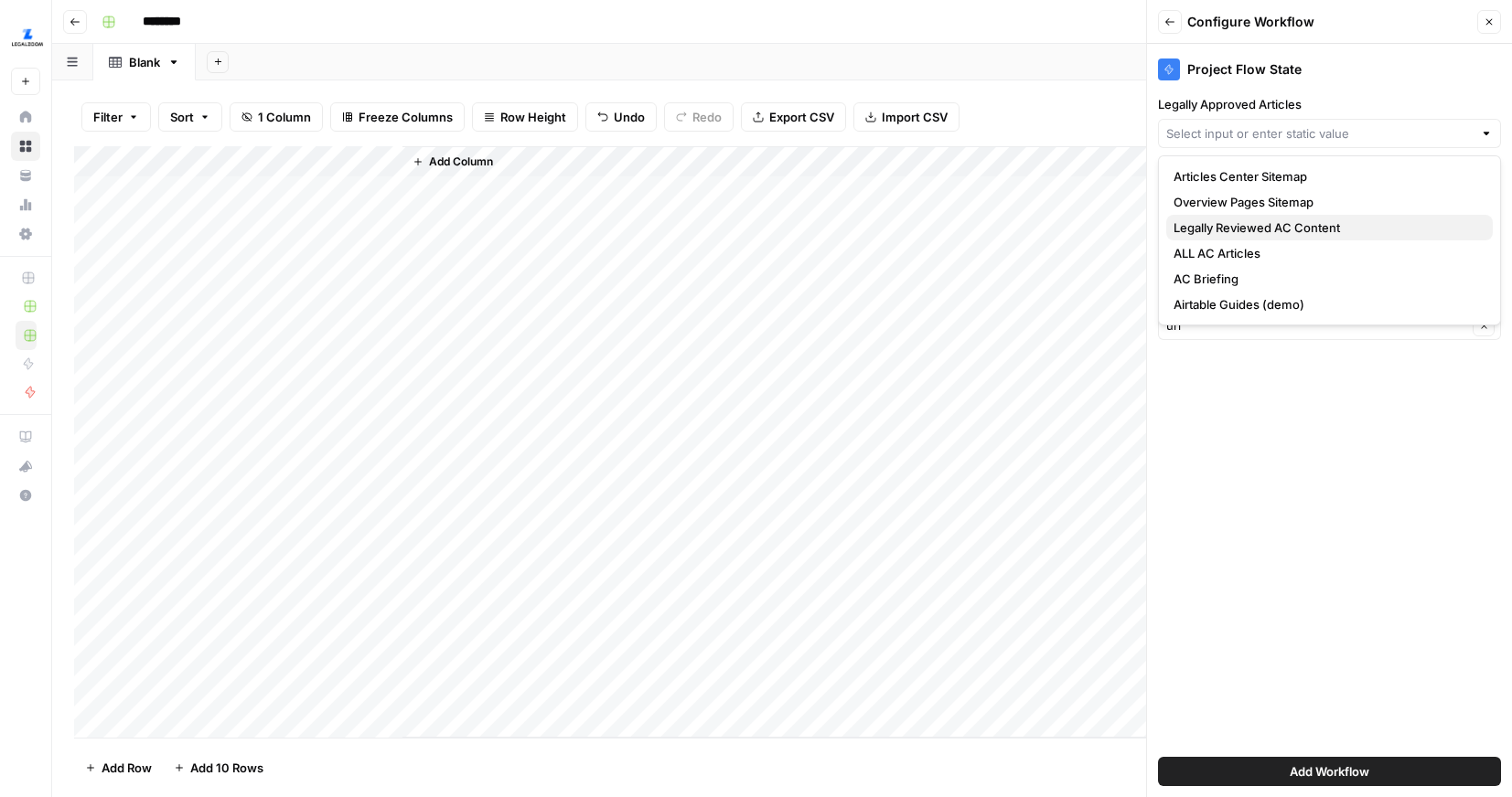
click at [1248, 217] on button "Legally Reviewed AC Content" at bounding box center [1329, 227] width 326 height 26
type input "Legally Reviewed AC Content"
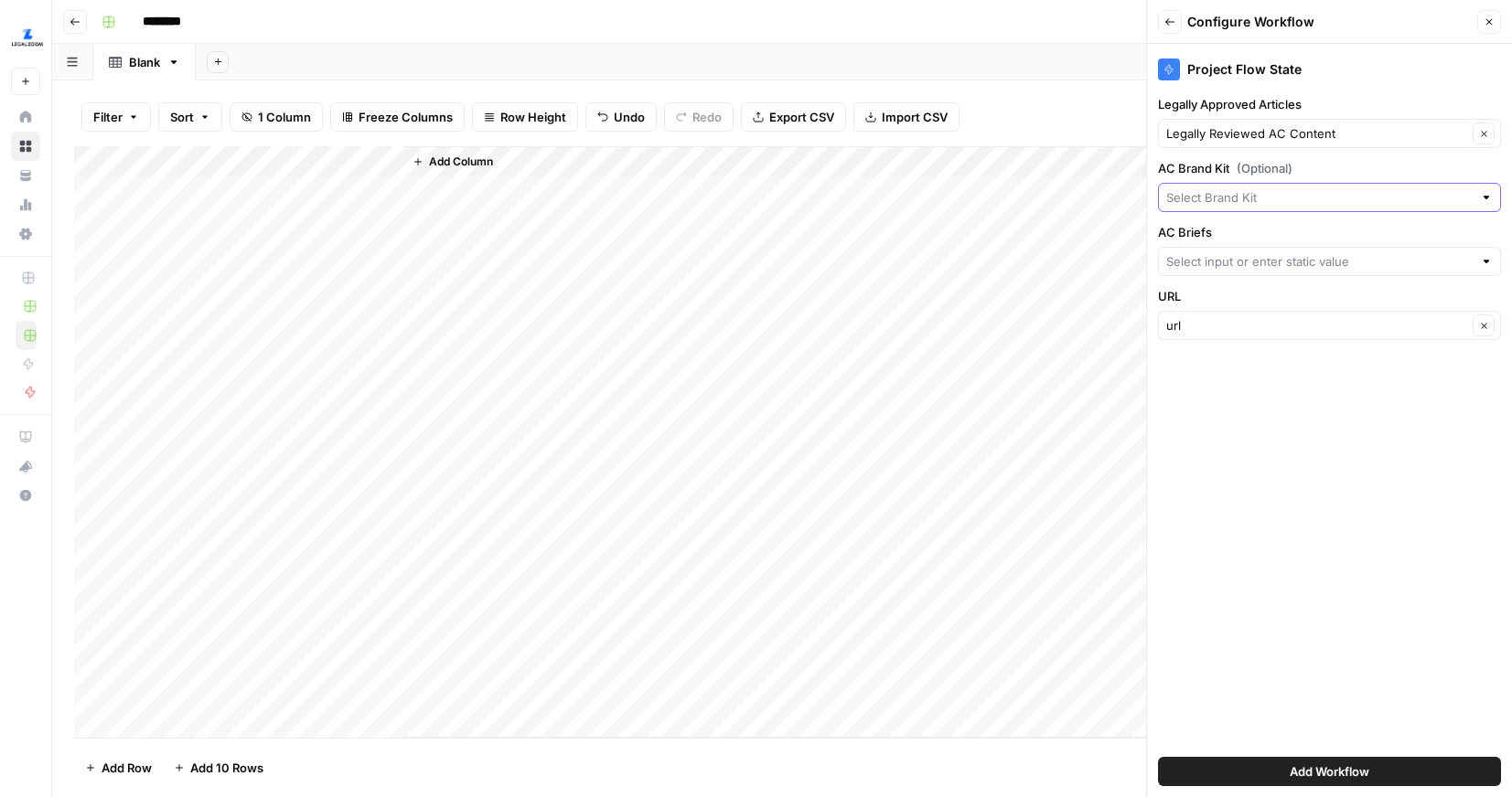
click at [1247, 189] on input "AC Brand Kit (Optional)" at bounding box center [1319, 198] width 306 height 18
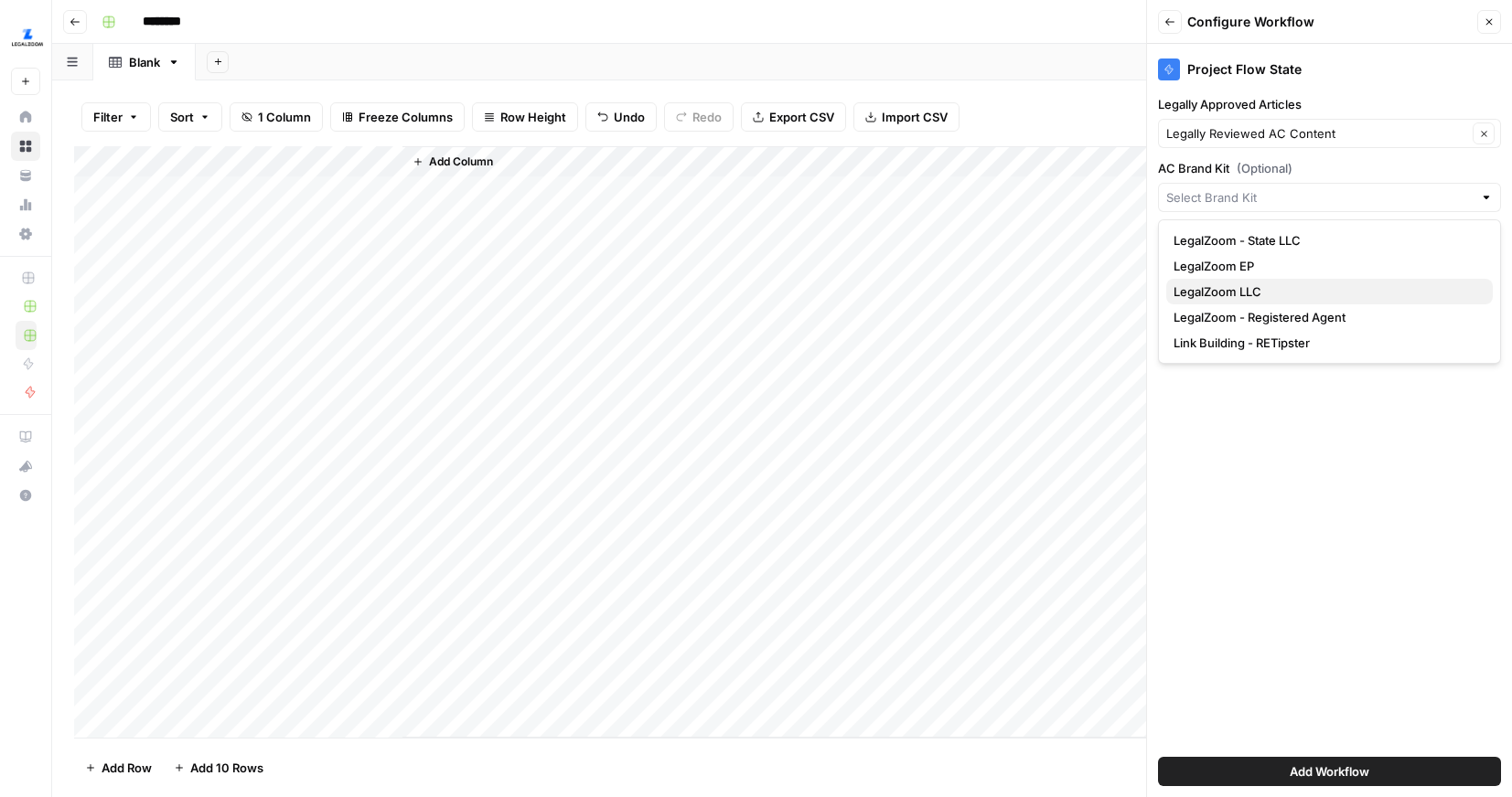
click at [1244, 287] on span "LegalZoom LLC" at bounding box center [1325, 292] width 304 height 18
type input "LegalZoom LLC"
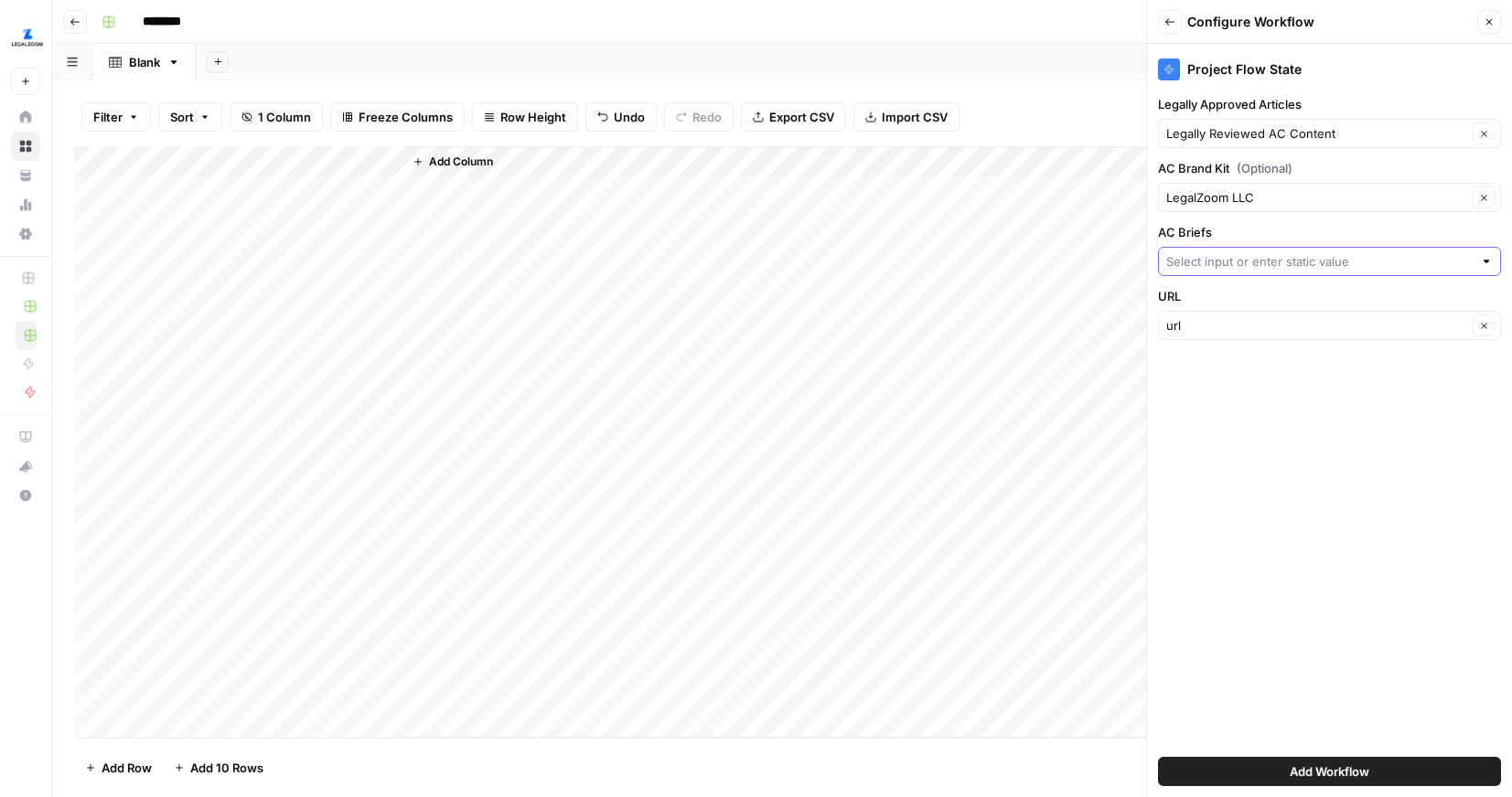
click at [1231, 263] on input "AC Briefs" at bounding box center [1319, 262] width 306 height 18
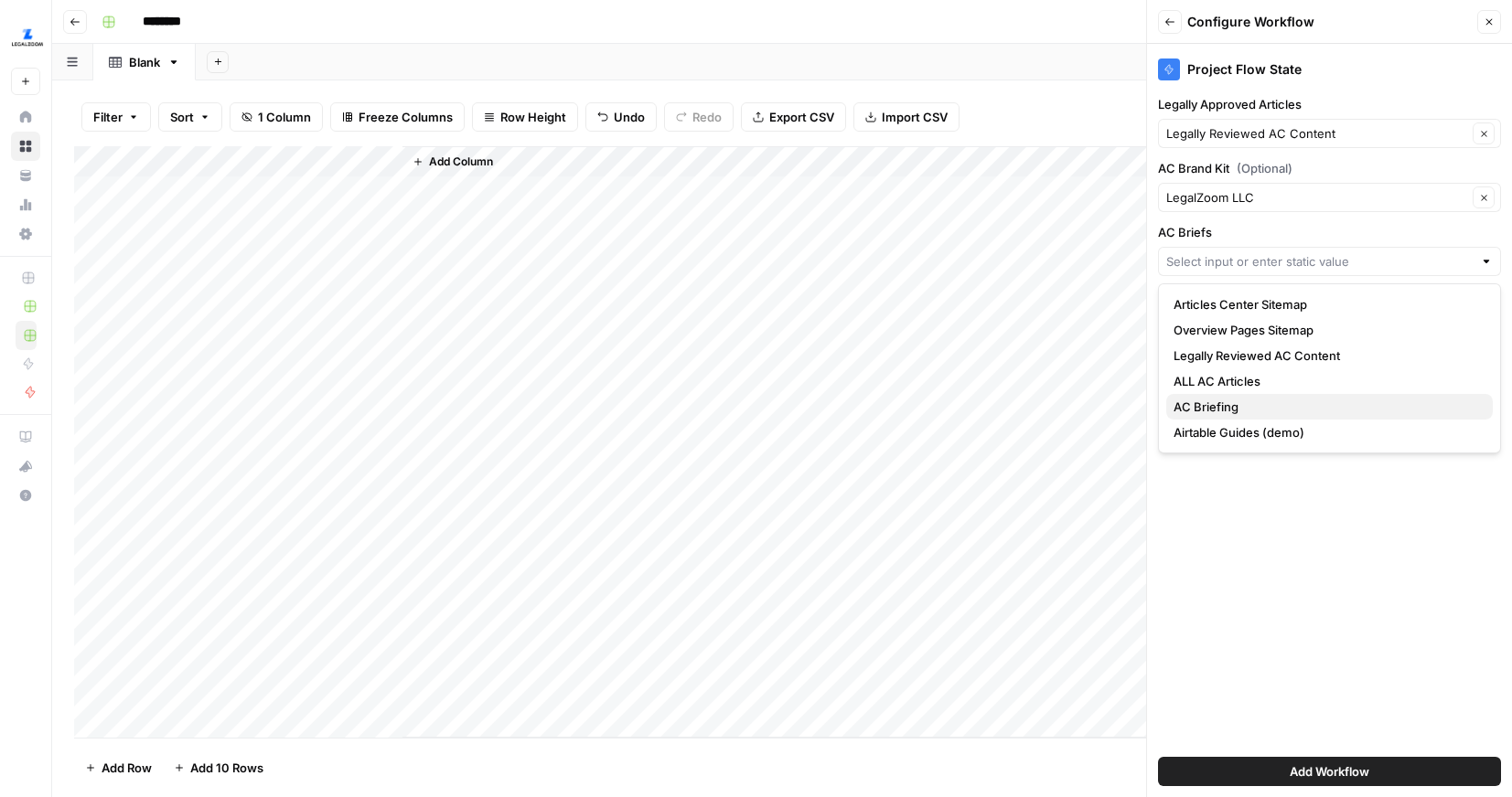
click at [1218, 394] on button "AC Briefing" at bounding box center [1329, 407] width 326 height 26
type input "AC Briefing"
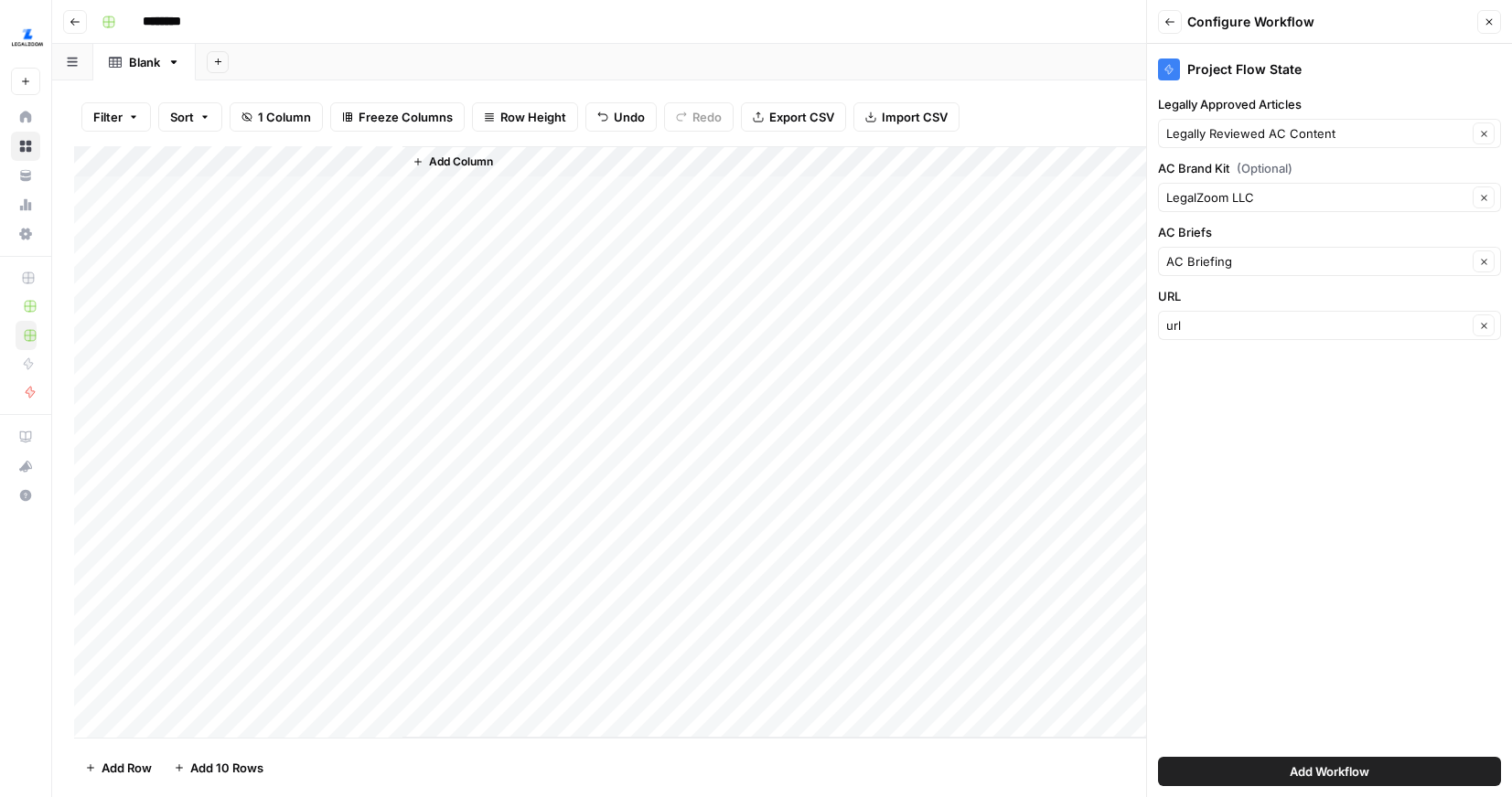
click at [1335, 768] on span "Add Workflow" at bounding box center [1329, 772] width 80 height 18
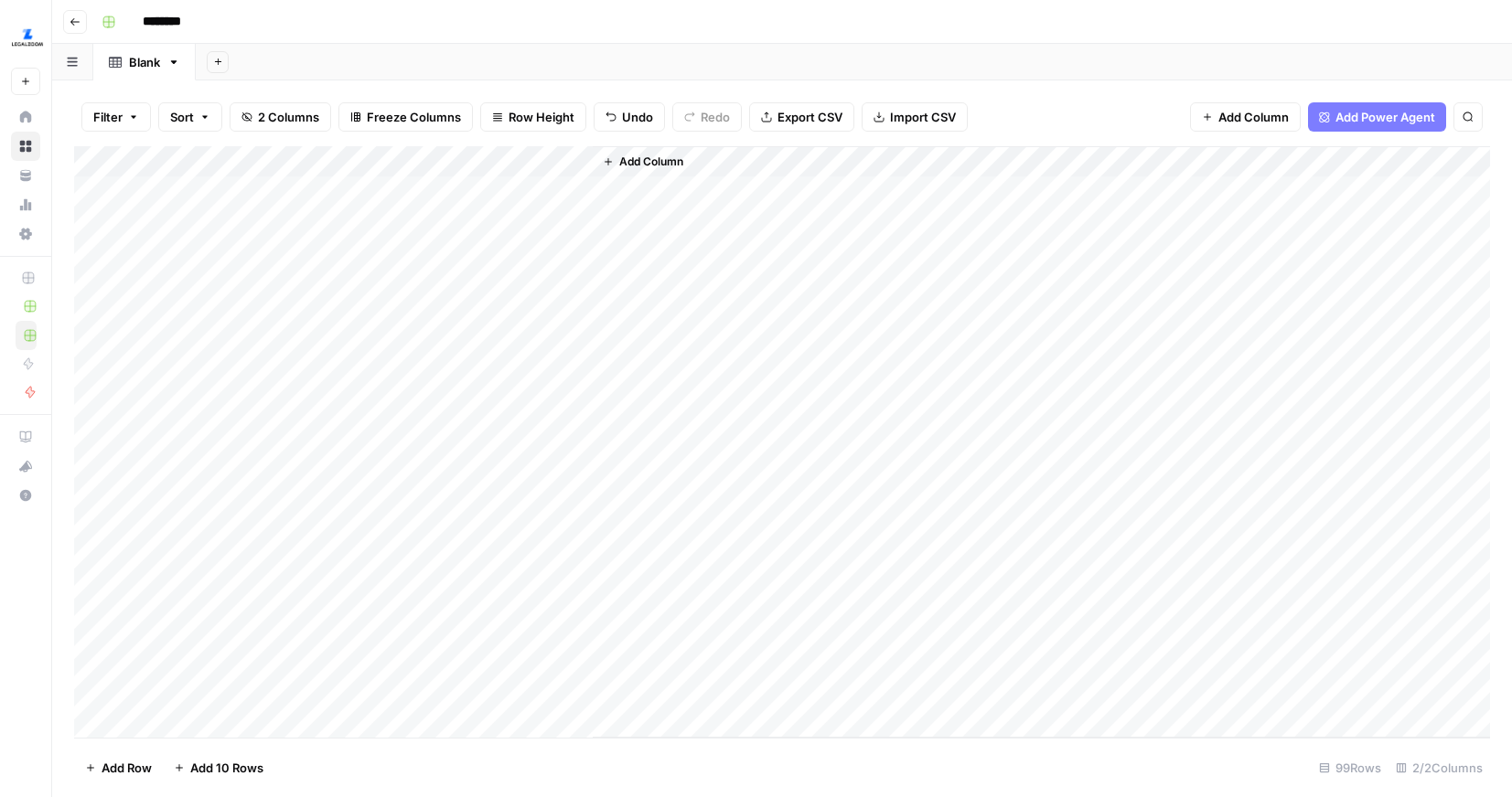
click at [481, 193] on div "Add Column" at bounding box center [781, 442] width 1416 height 592
click at [489, 220] on div "Add Column" at bounding box center [781, 442] width 1416 height 592
click at [637, 192] on div "Add Column" at bounding box center [781, 442] width 1416 height 592
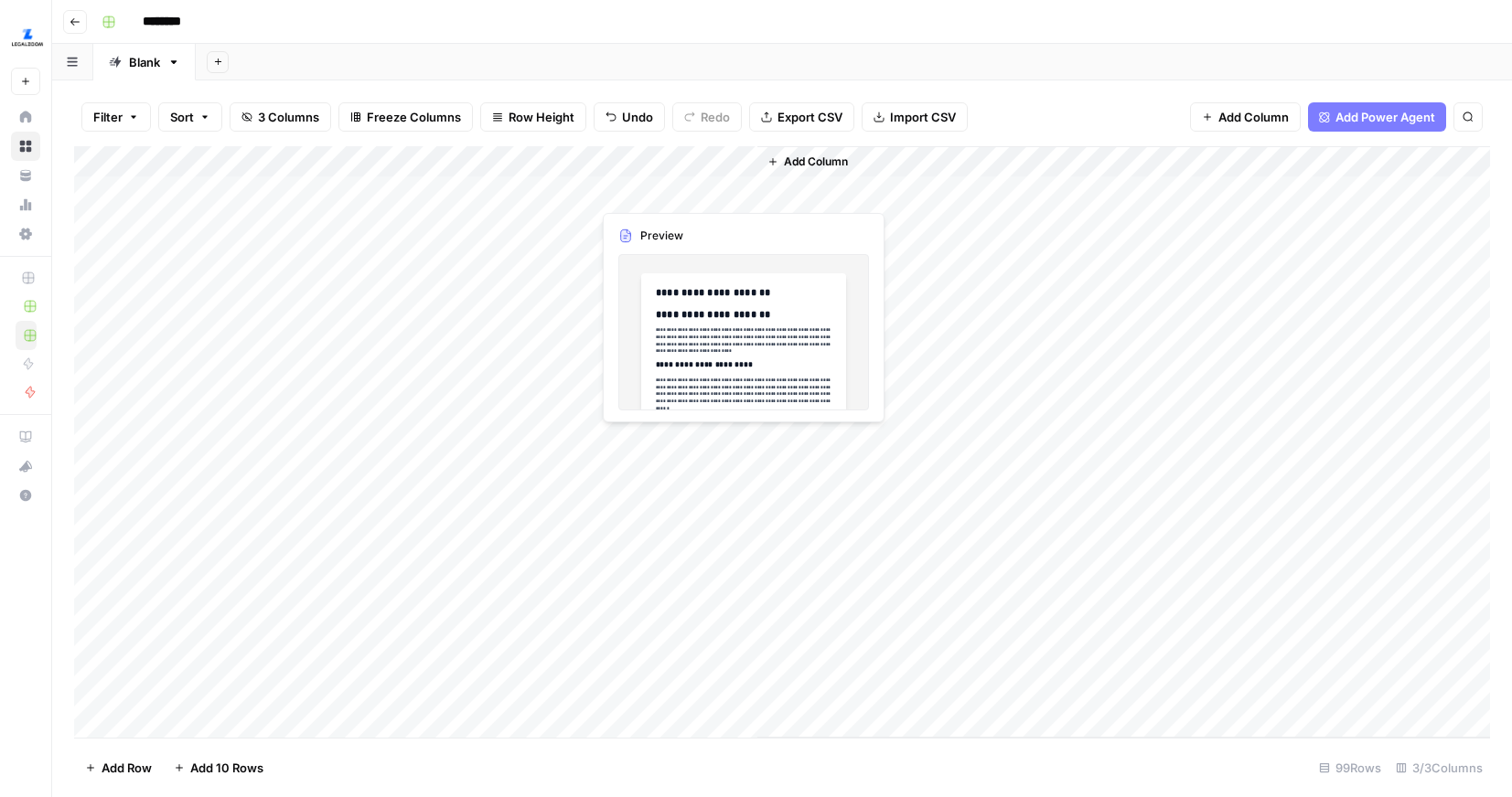
click at [667, 198] on div "Add Column" at bounding box center [781, 442] width 1416 height 592
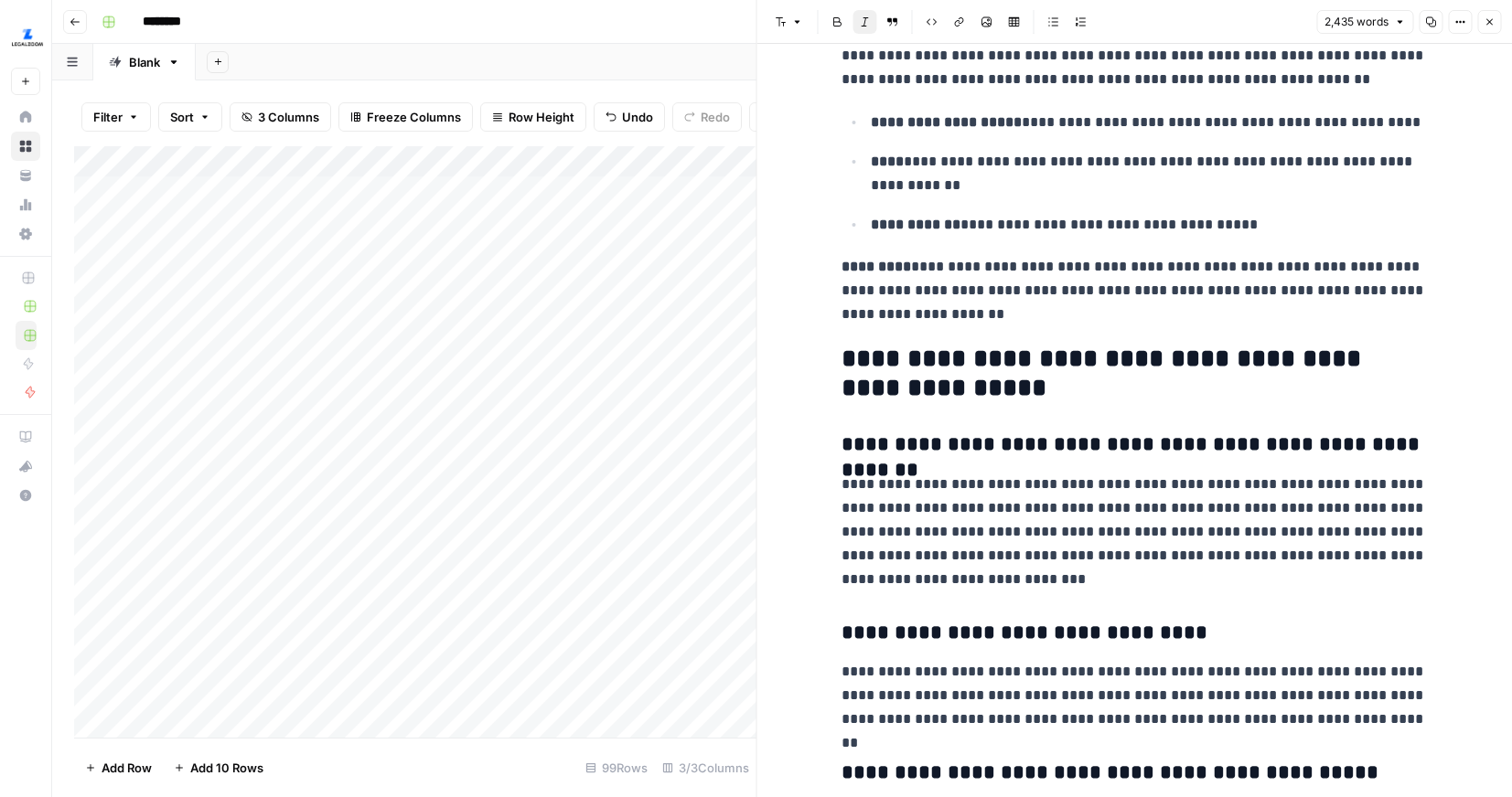
scroll to position [7333, 0]
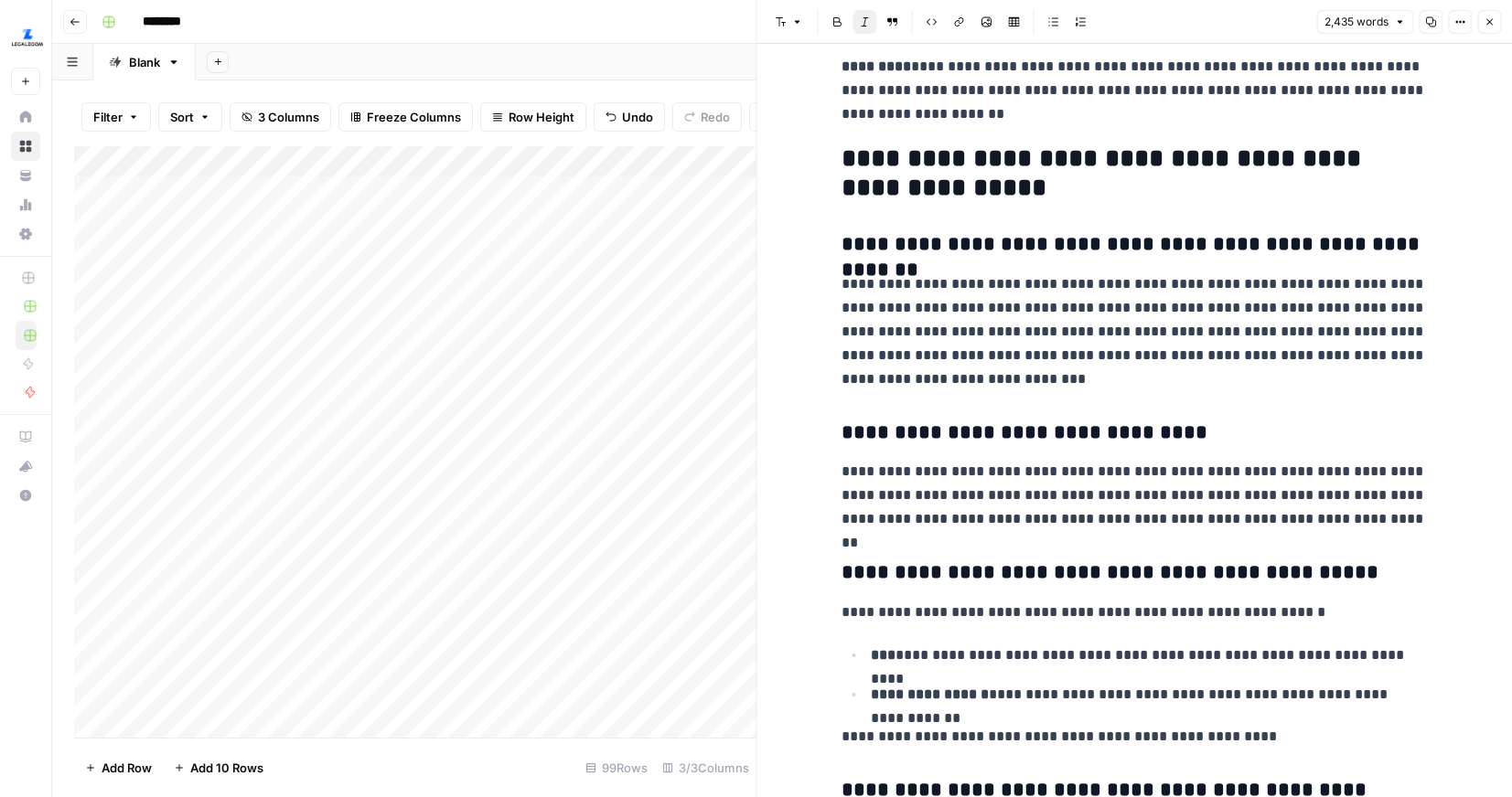
click at [682, 220] on div "Add Column" at bounding box center [415, 442] width 682 height 592
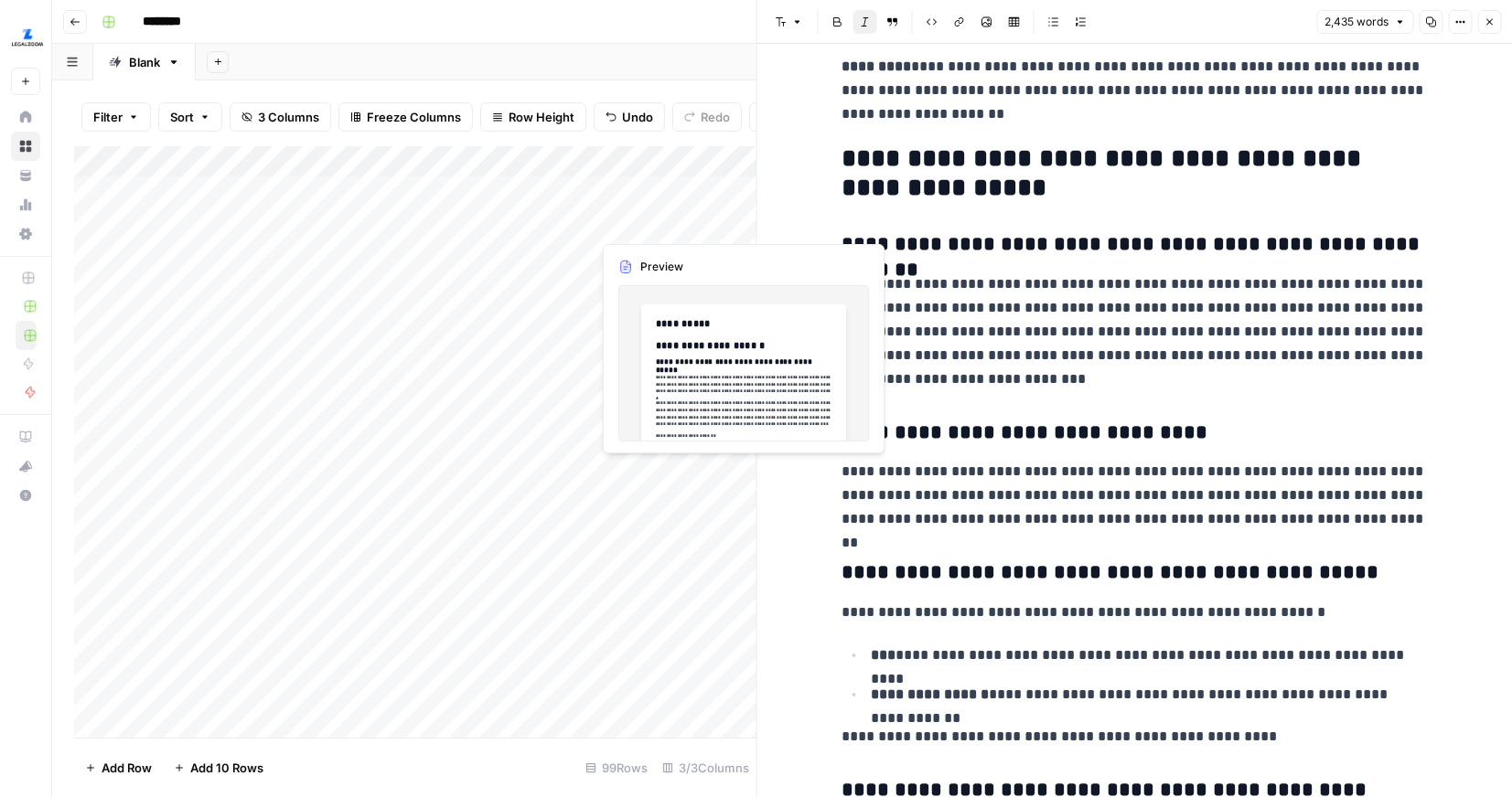
click at [681, 222] on div "Add Column" at bounding box center [415, 442] width 682 height 592
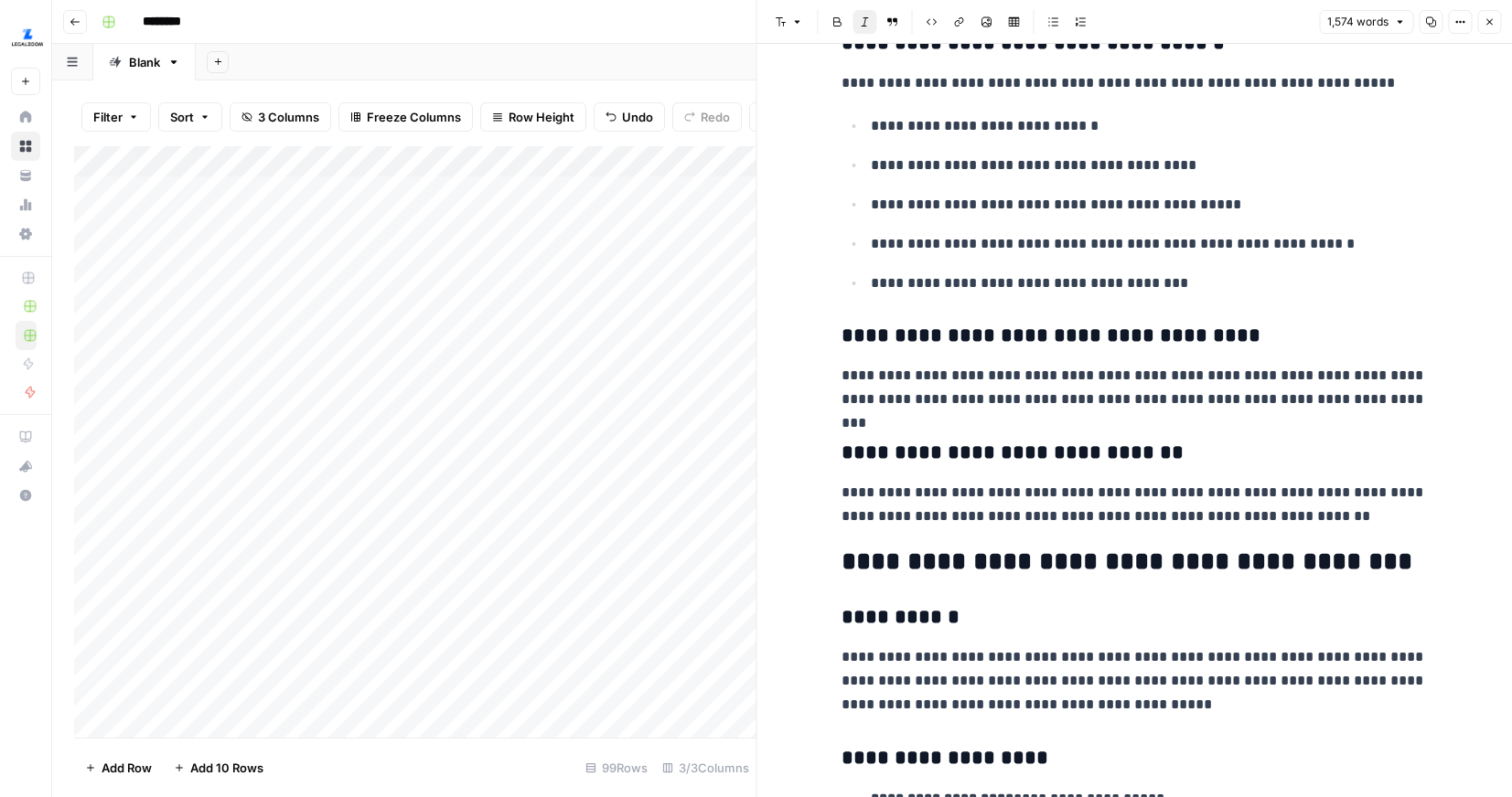
scroll to position [2084, 0]
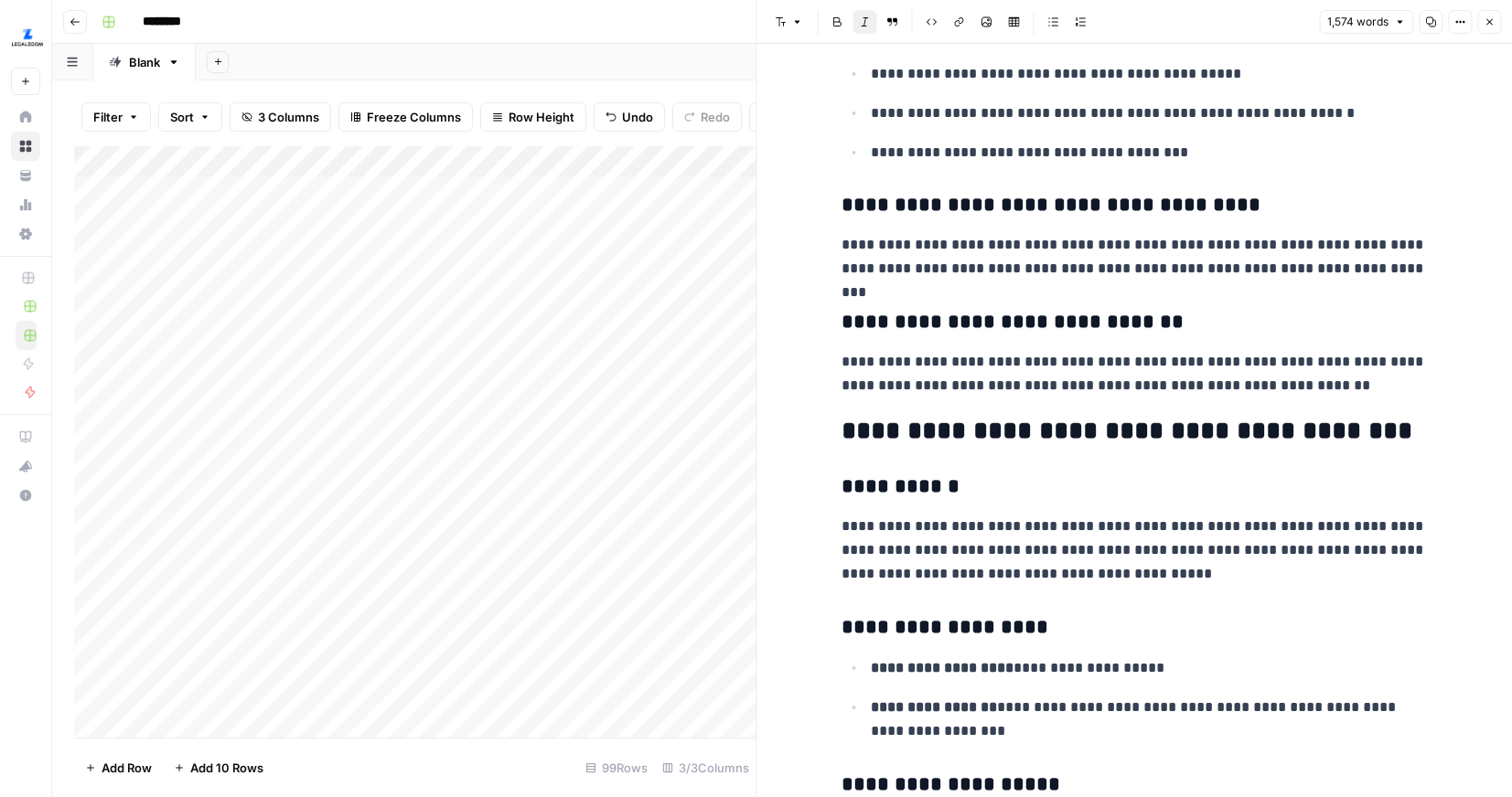
click at [536, 166] on div "Add Column" at bounding box center [415, 442] width 682 height 592
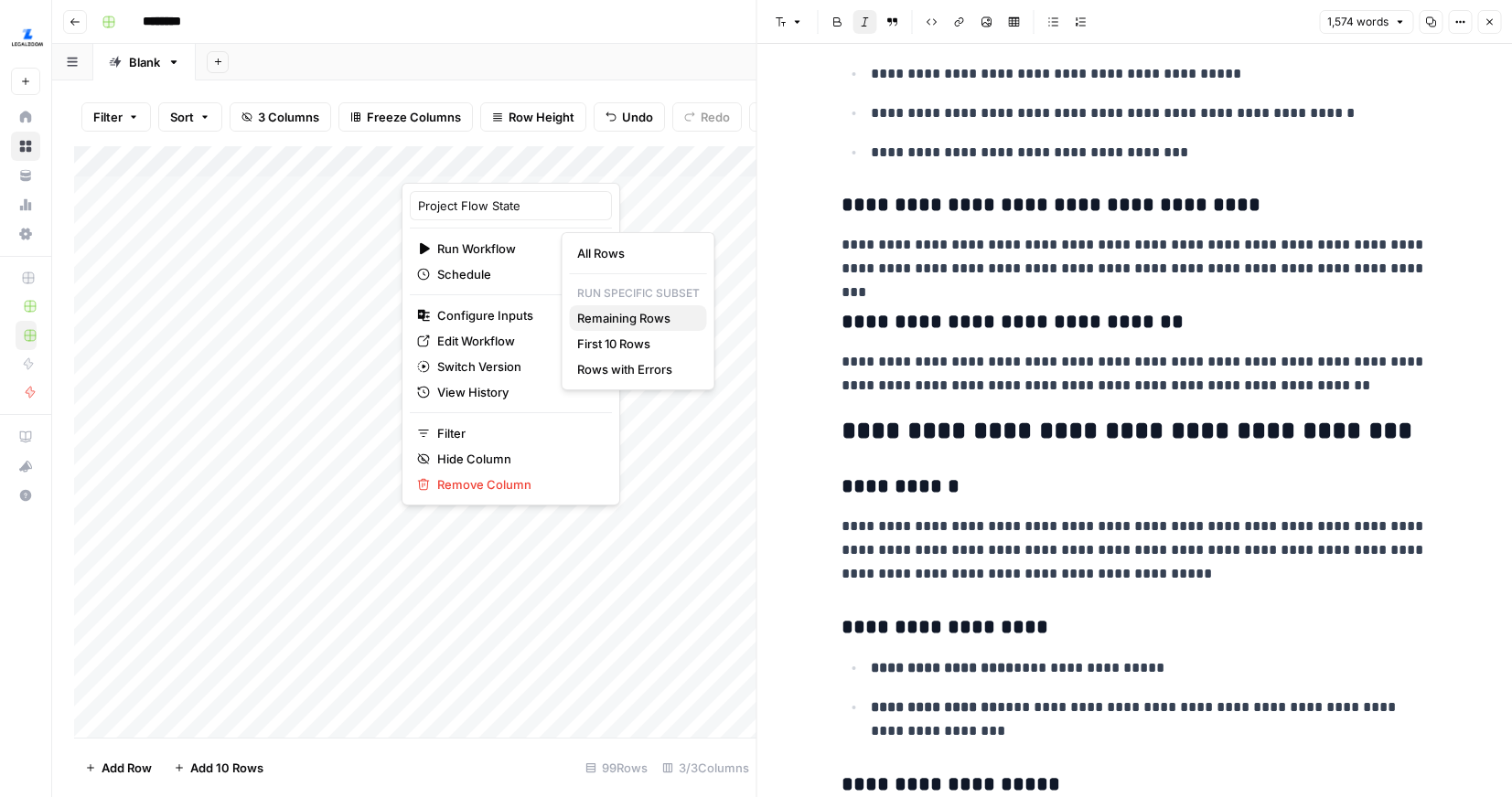
click at [632, 313] on span "Remaining Rows" at bounding box center [634, 318] width 116 height 18
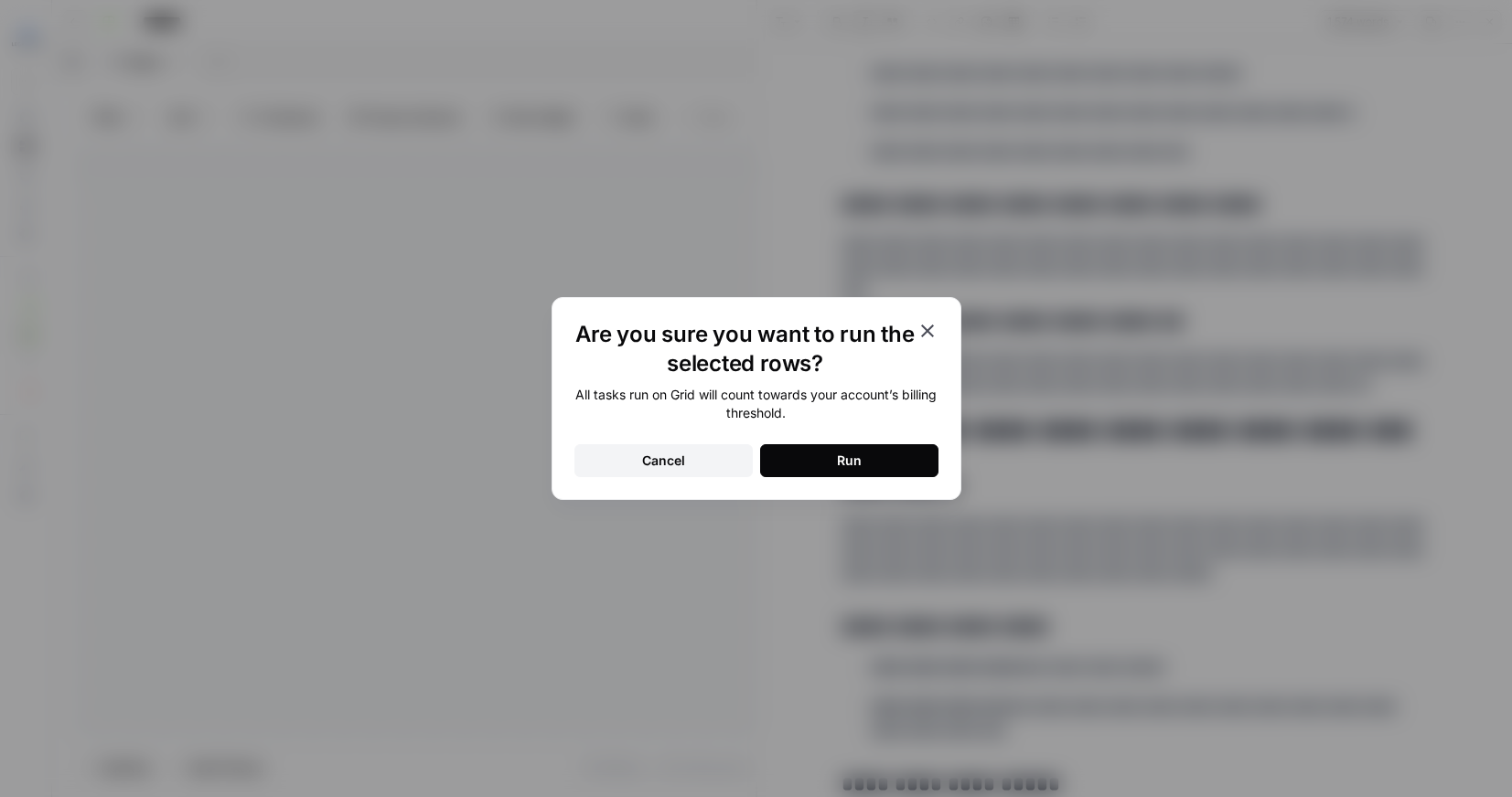
click at [831, 454] on button "Run" at bounding box center [849, 461] width 178 height 33
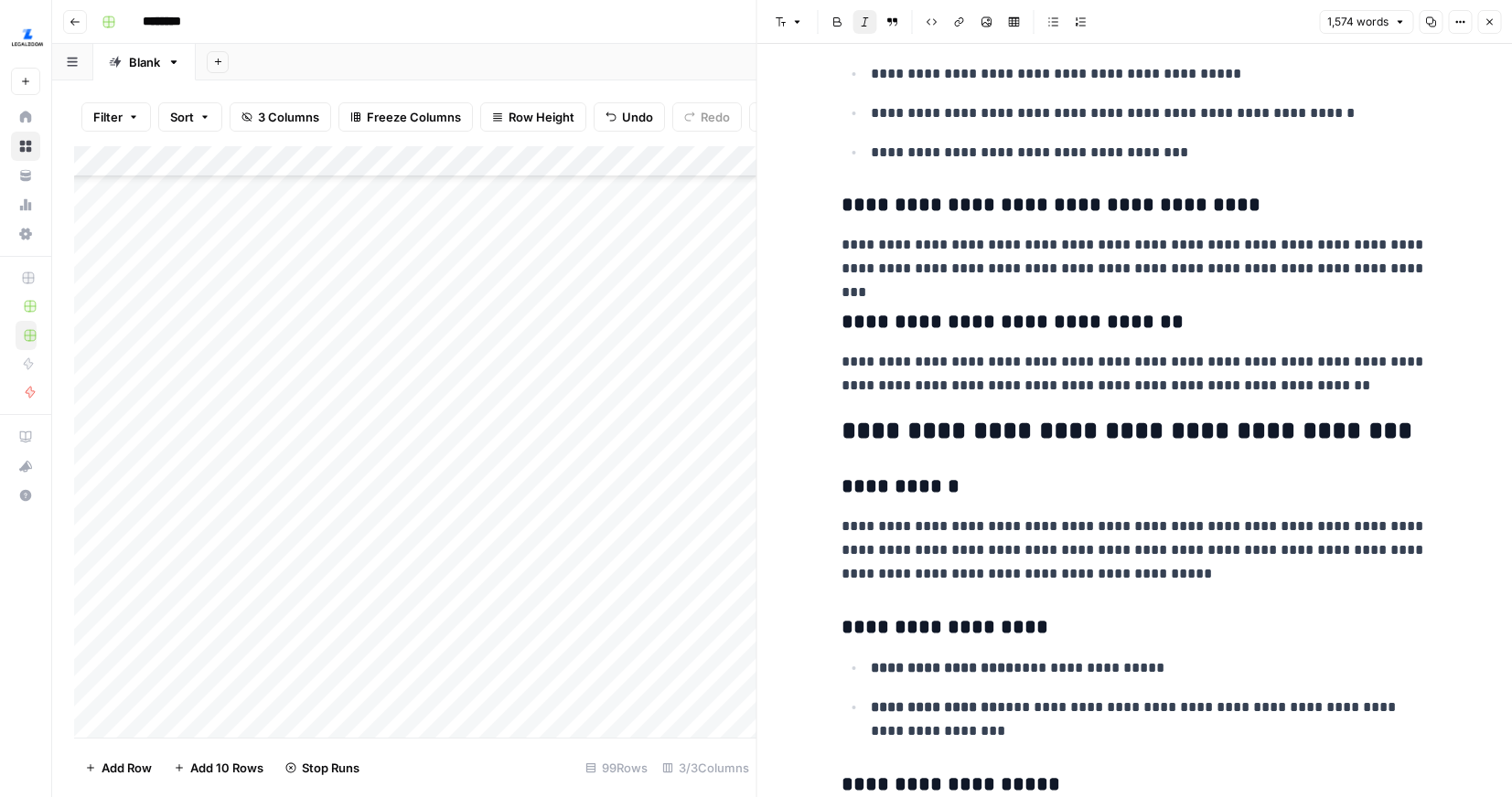
scroll to position [0, 0]
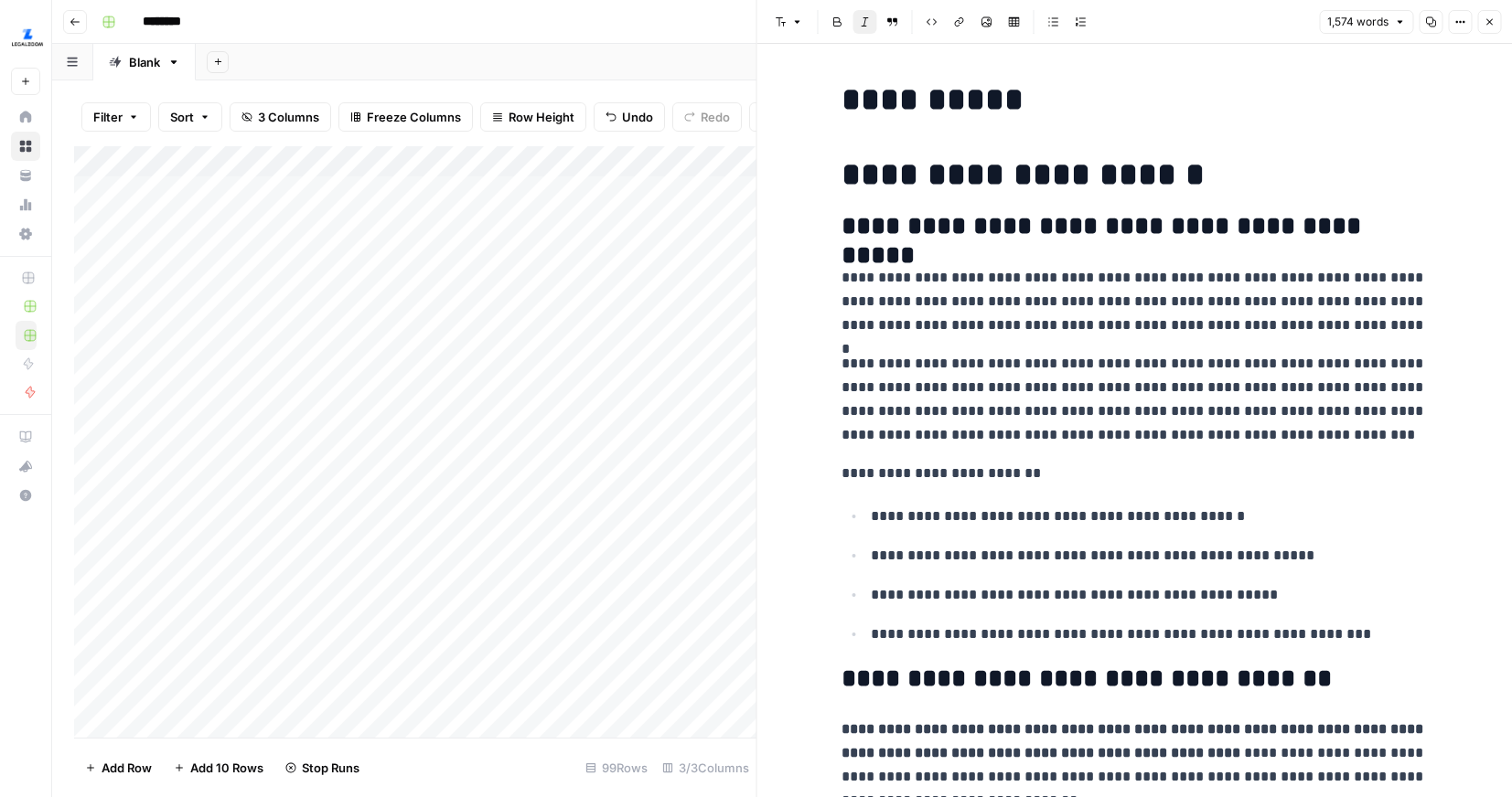
scroll to position [2084, 0]
